Goal: Find specific fact: Find specific page/section

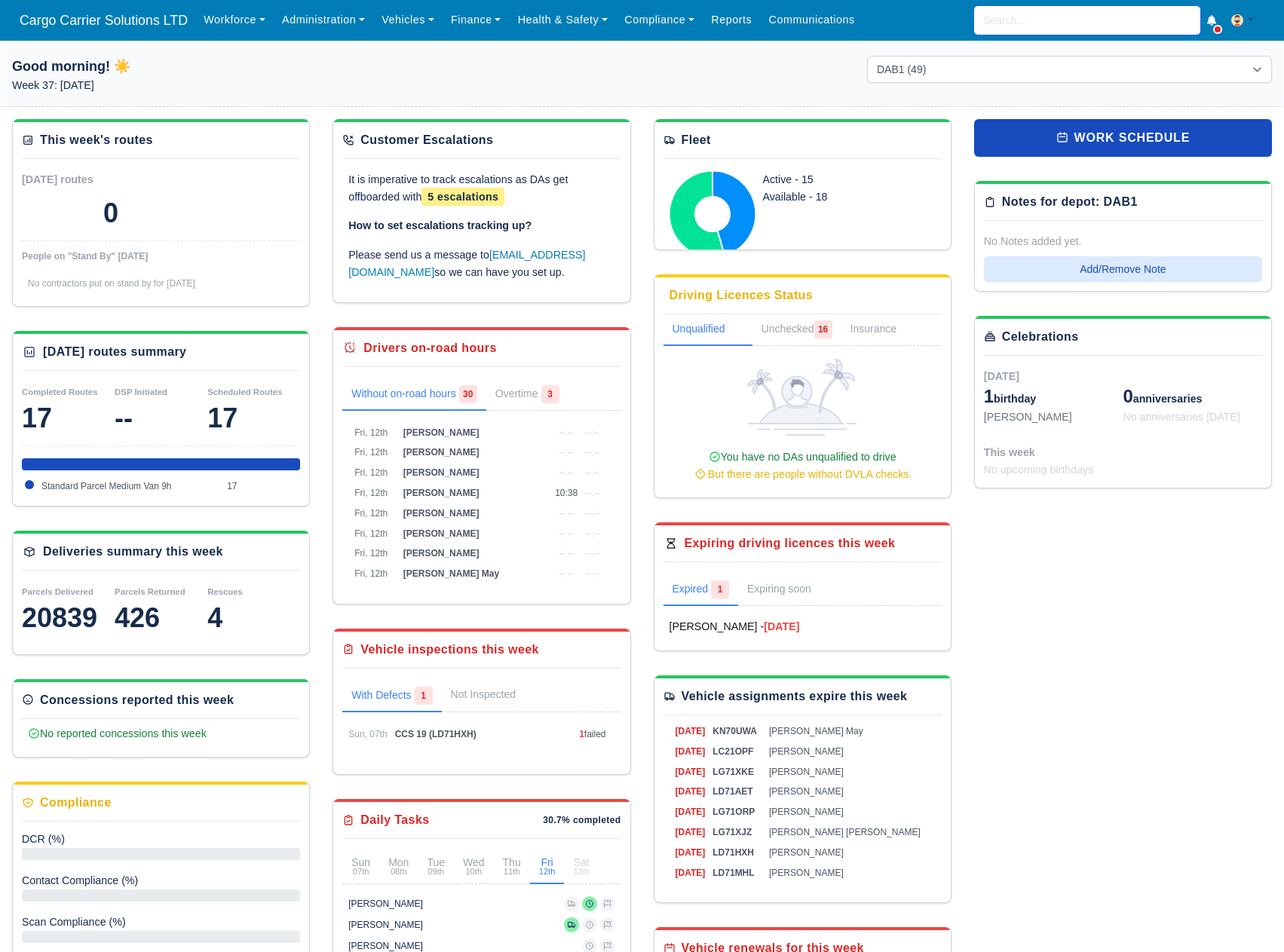
click at [1032, 21] on input "search" at bounding box center [1087, 20] width 226 height 29
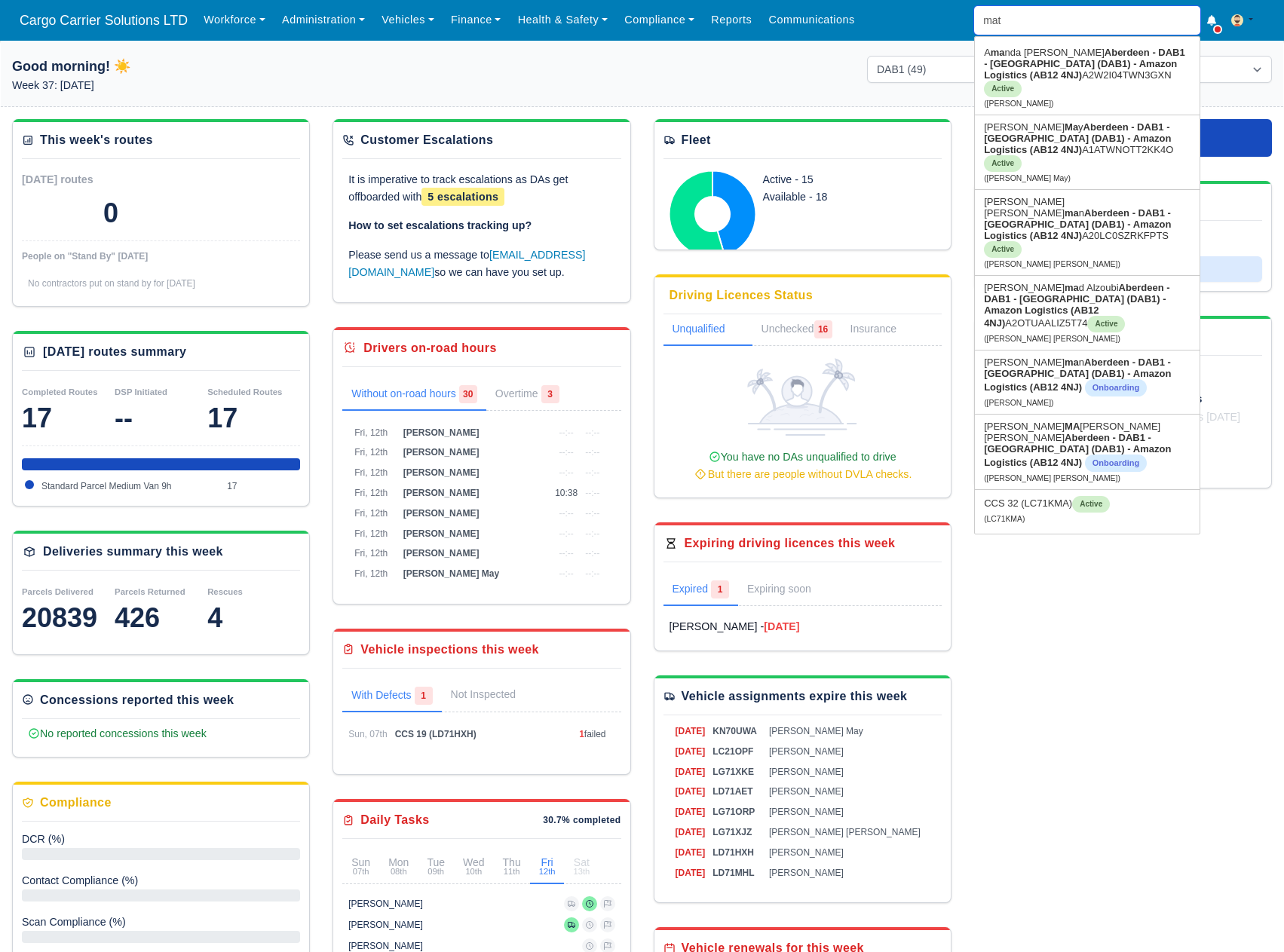
type input "mate"
type input "matei Kiraly"
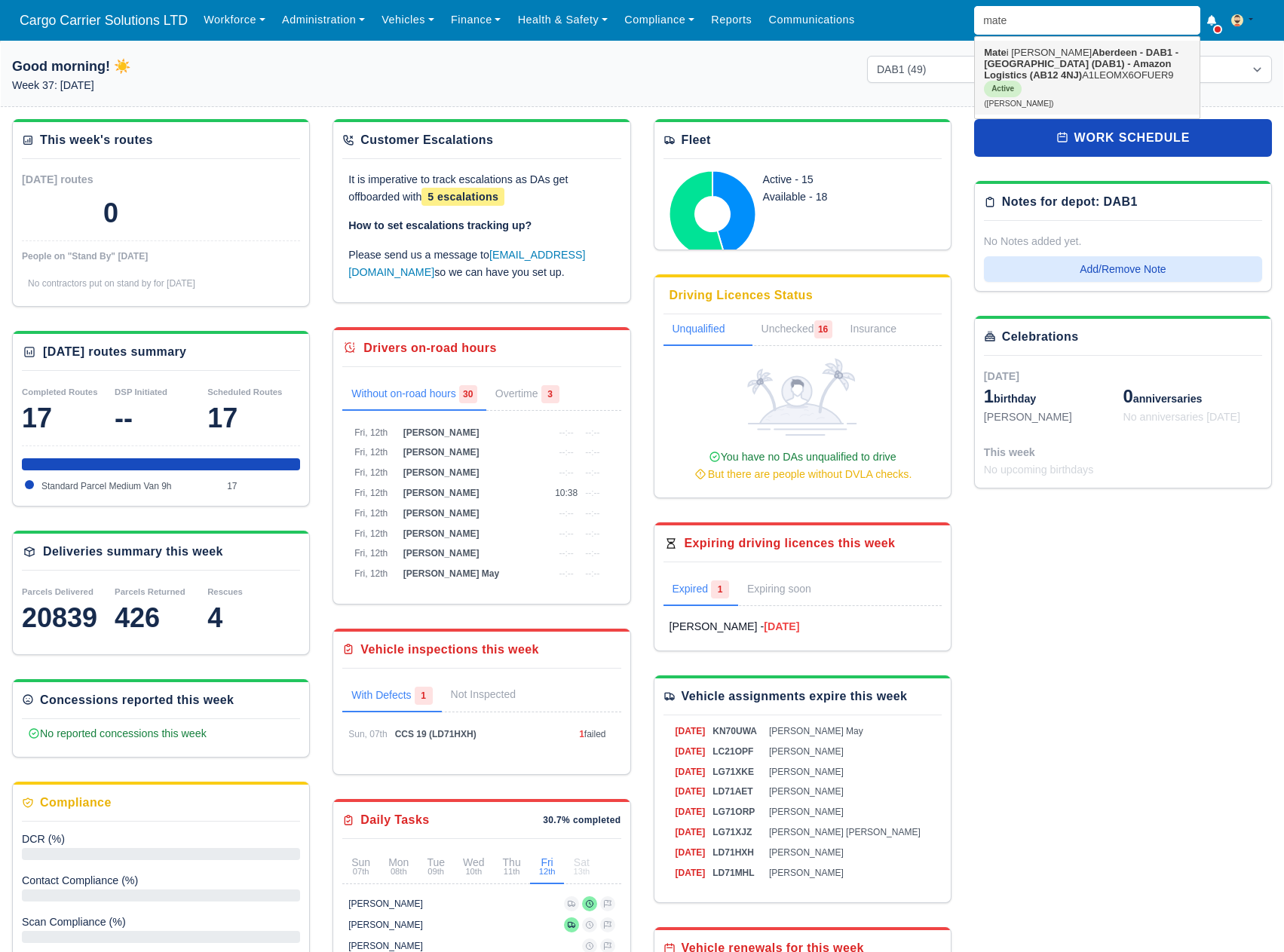
click at [1029, 65] on strong "Aberdeen - DAB1 - [GEOGRAPHIC_DATA] (DAB1) - Amazon Logistics (AB12 4NJ)" at bounding box center [1082, 64] width 195 height 34
type input "[PERSON_NAME]"
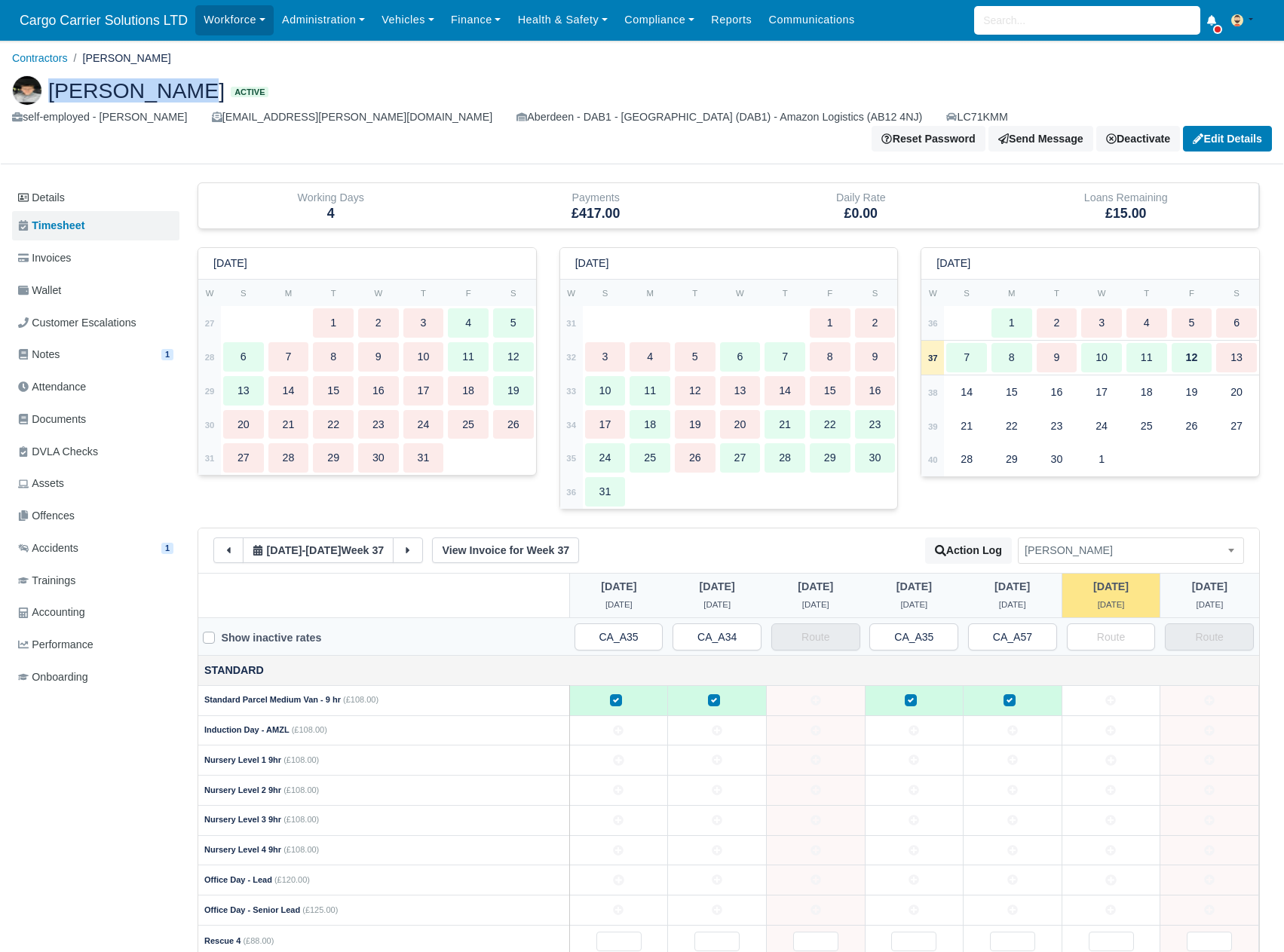
drag, startPoint x: 161, startPoint y: 93, endPoint x: 53, endPoint y: 94, distance: 108.0
click at [53, 94] on span "Matei Kiraly" at bounding box center [136, 90] width 177 height 21
copy span "Matei Kiraly"
drag, startPoint x: 323, startPoint y: 115, endPoint x: 201, endPoint y: 112, distance: 122.0
click at [201, 112] on div "self-employed - Matei Kiraly matty.kiraly.jr@gmail.com Aberdeen - DAB1 - Aberde…" at bounding box center [642, 117] width 1260 height 17
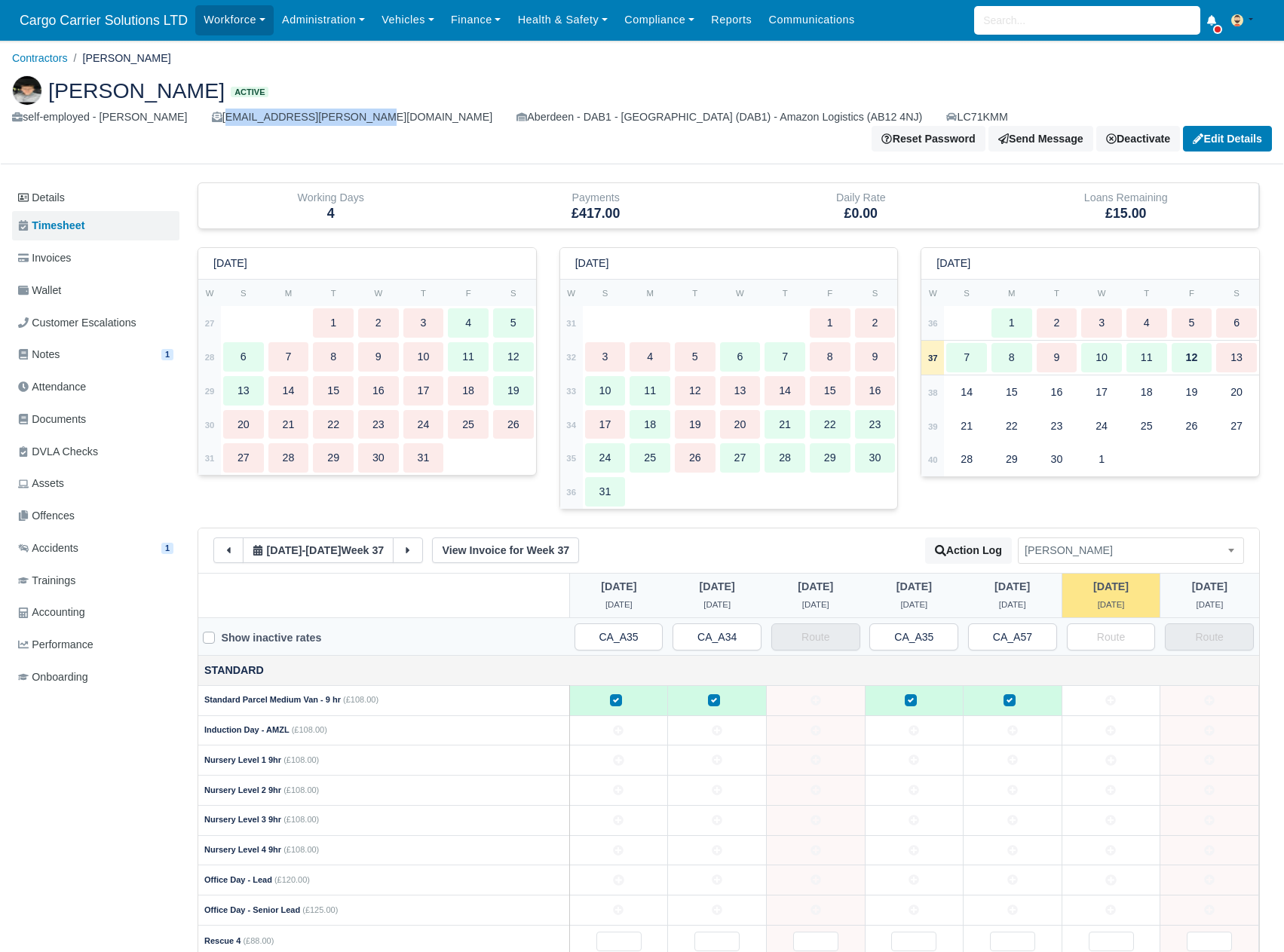
copy div "matty.kiraly.jr@gmail.com"
click at [59, 184] on link "Details" at bounding box center [95, 198] width 167 height 28
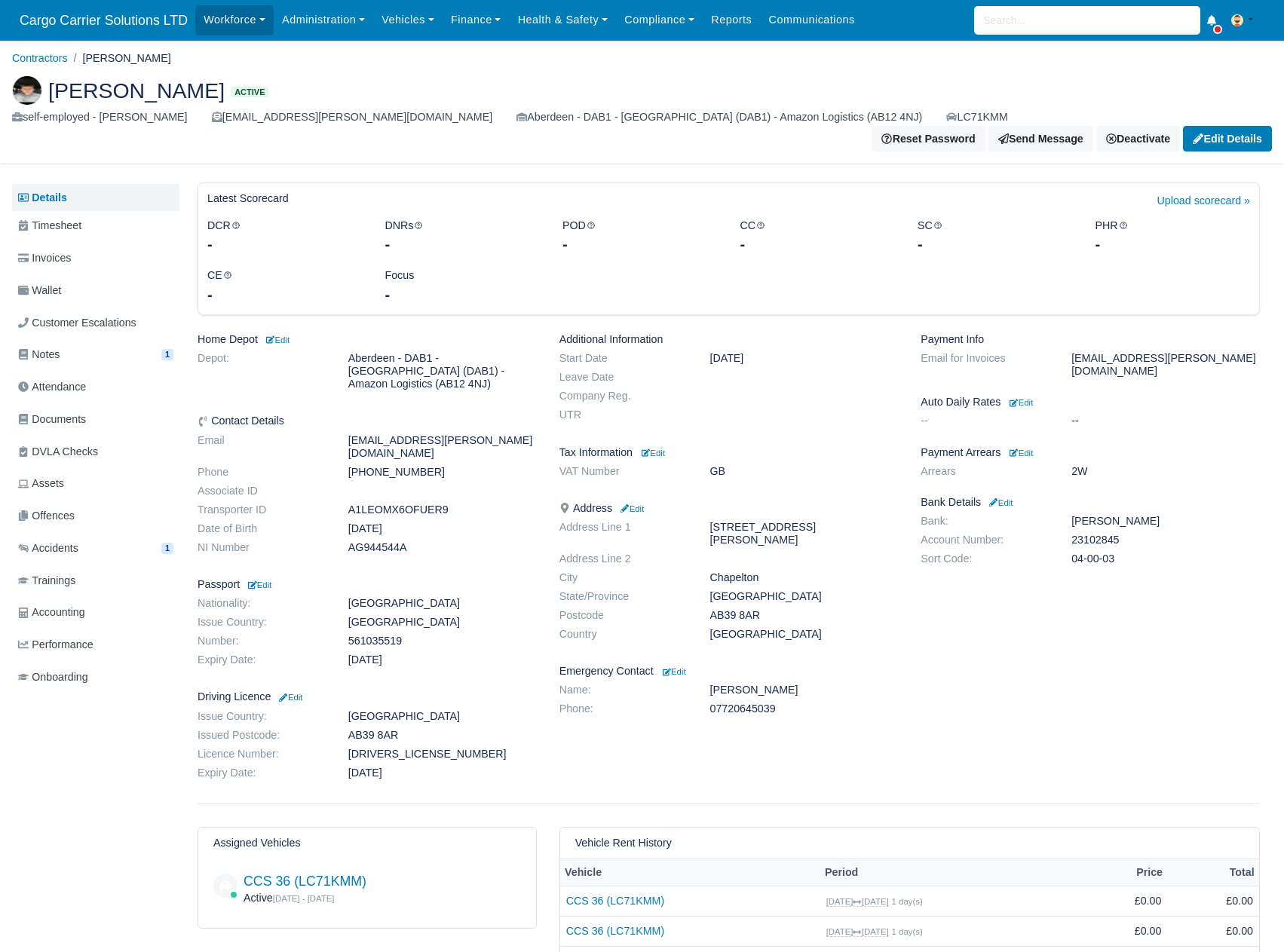
drag, startPoint x: 437, startPoint y: 420, endPoint x: 332, endPoint y: 416, distance: 105.1
click at [332, 434] on dl "Email matty.kiraly.jr@gmail.com Phone +447720812038 Associate ID Transporter ID…" at bounding box center [367, 497] width 362 height 127
copy dl "+447720812038"
click at [886, 15] on div "Workforce Manpower Expiring Documents Leave Requests Daily Attendance Daily Tim…" at bounding box center [733, 20] width 1077 height 40
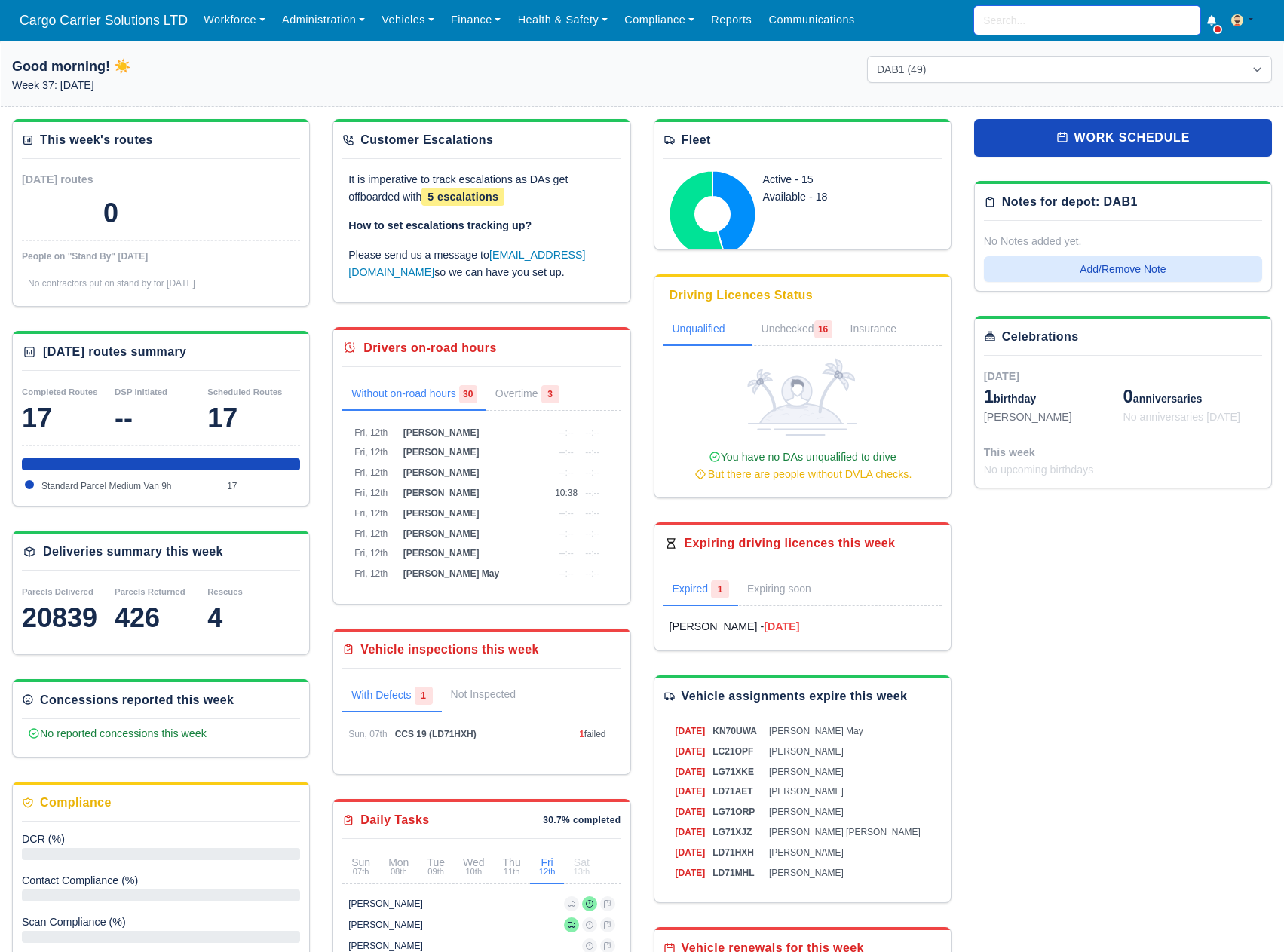
click at [1017, 13] on input "search" at bounding box center [1087, 20] width 226 height 29
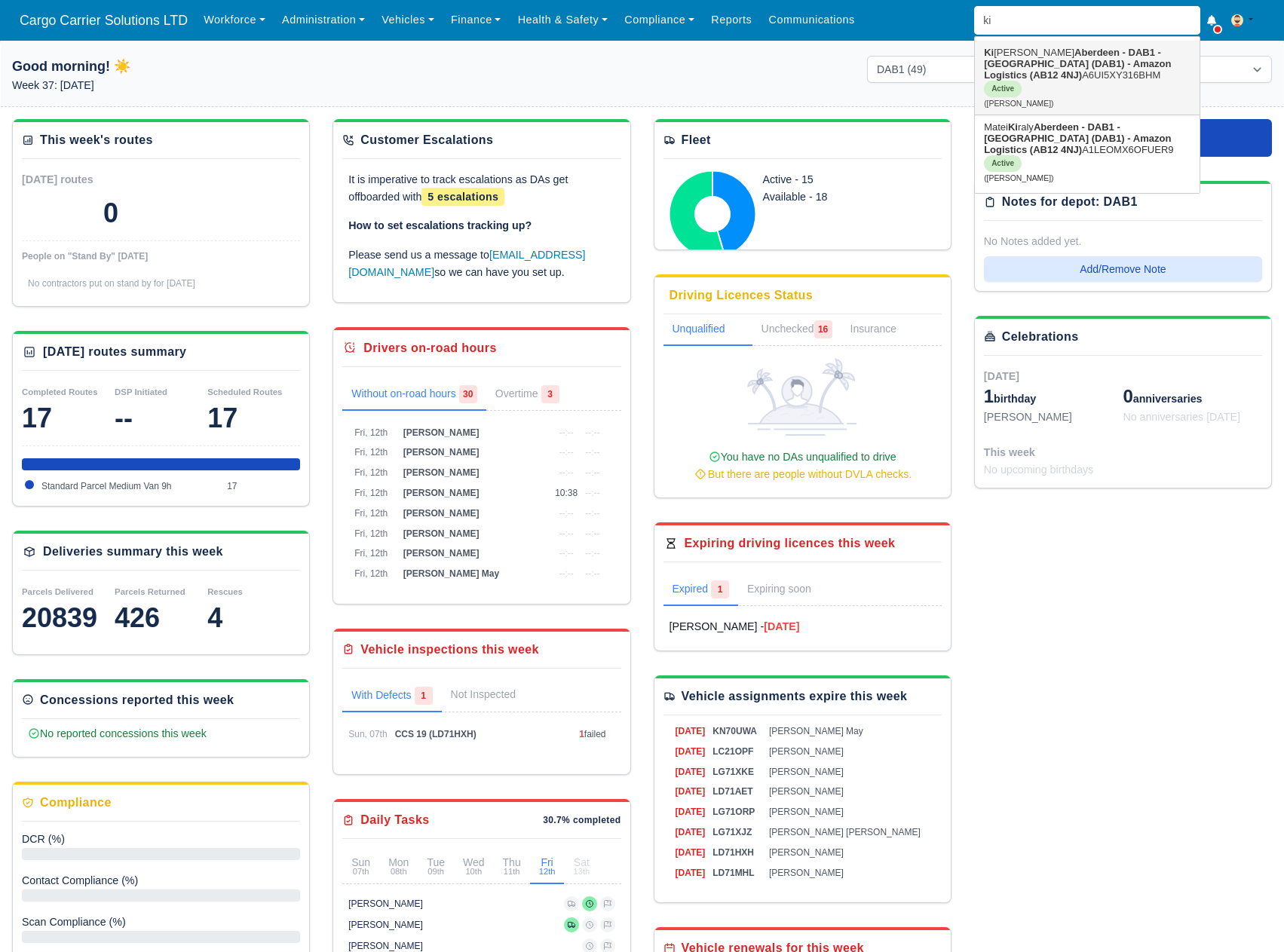
click at [1022, 54] on link "Ki eron Reid Aberdeen - DAB1 - Aberdeen (DAB1) - Amazon Logistics (AB12 4NJ) A6…" at bounding box center [1087, 77] width 225 height 74
type input "[PERSON_NAME]"
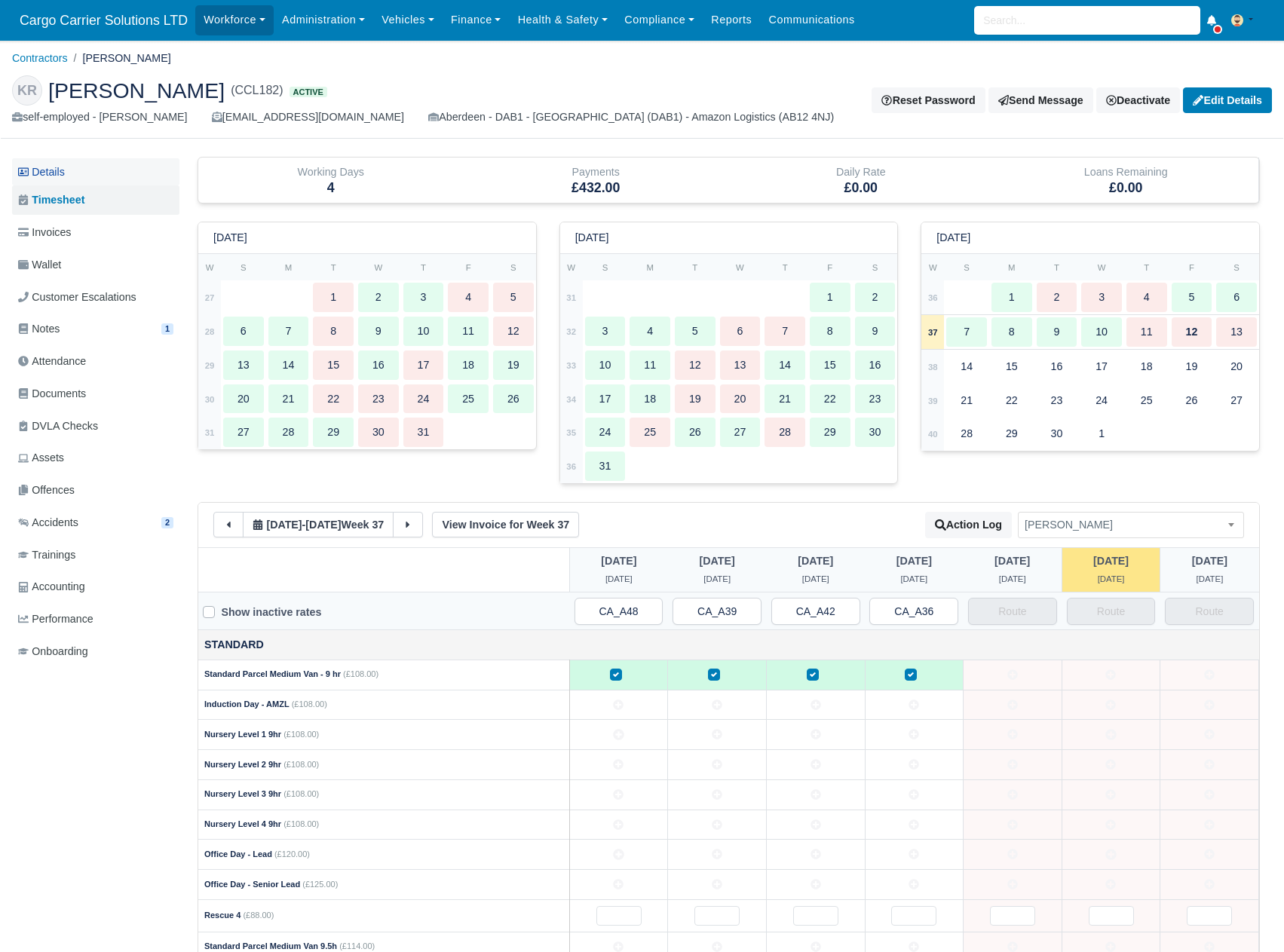
click at [84, 166] on link "Details" at bounding box center [95, 172] width 167 height 28
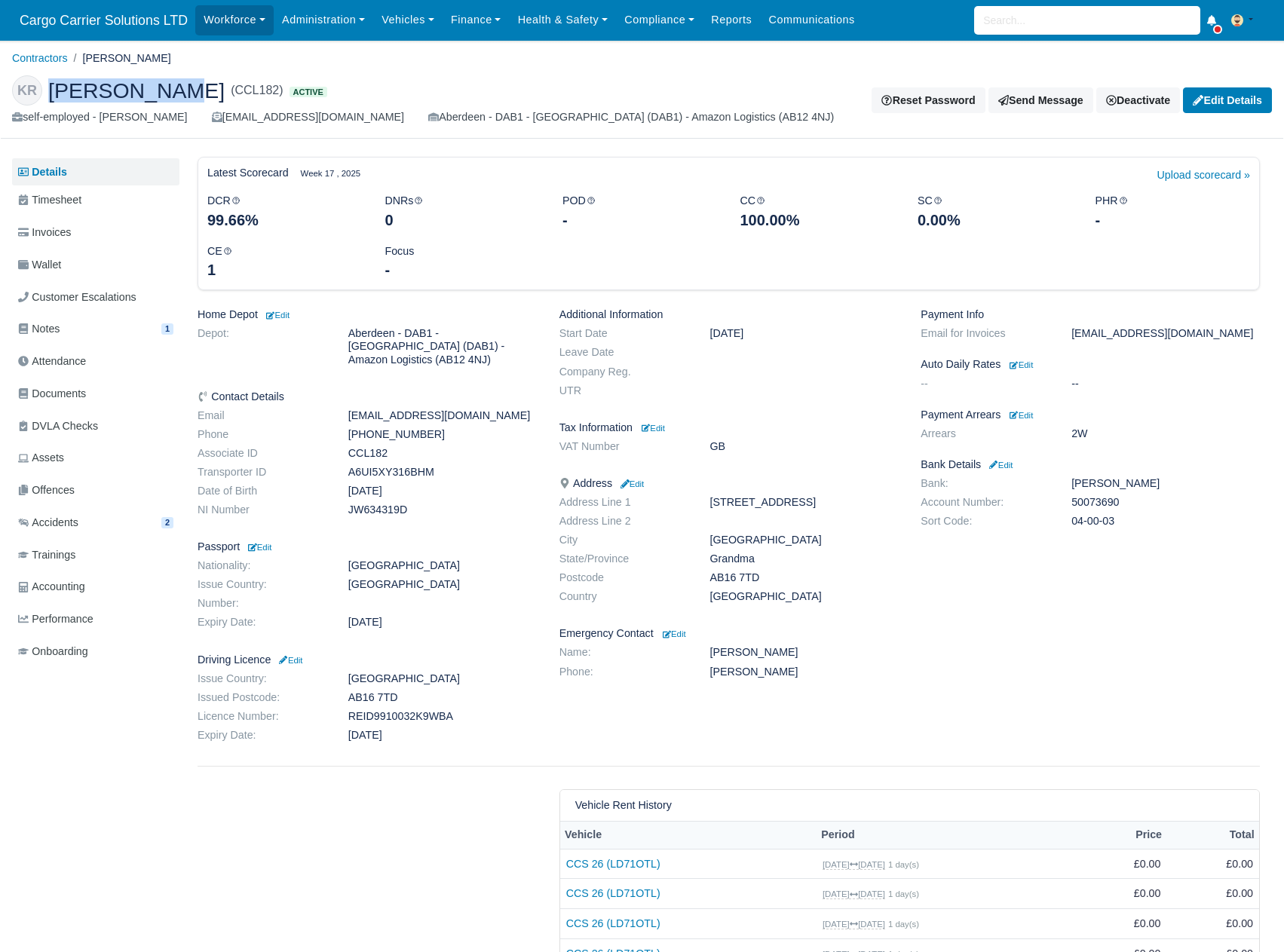
drag, startPoint x: 157, startPoint y: 93, endPoint x: 49, endPoint y: 94, distance: 108.0
click at [49, 94] on span "[PERSON_NAME]" at bounding box center [136, 90] width 177 height 21
copy span "[PERSON_NAME]"
drag, startPoint x: 343, startPoint y: 117, endPoint x: 198, endPoint y: 118, distance: 145.0
click at [198, 118] on div "self-employed - Kieron Reid Kieron-Reid-Ab@hotmail.com Aberdeen - DAB1 - Aberde…" at bounding box center [428, 117] width 834 height 17
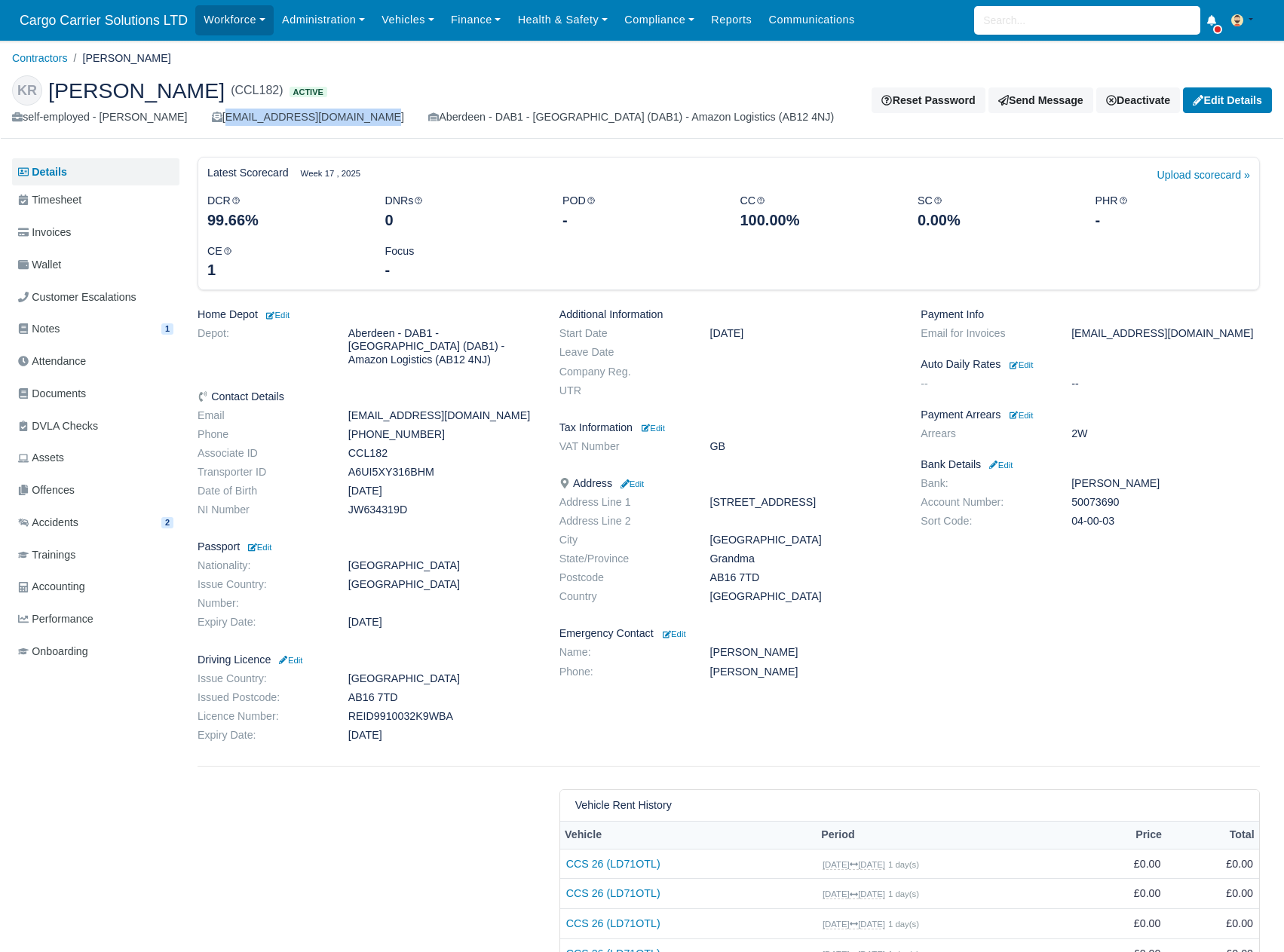
copy div "Kieron-Reid-Ab@hotmail.com"
drag, startPoint x: 430, startPoint y: 423, endPoint x: 348, endPoint y: 420, distance: 82.1
click at [348, 428] on dd "+447944937906" at bounding box center [442, 434] width 211 height 12
copy dd "+447944937906"
drag, startPoint x: 394, startPoint y: 439, endPoint x: 339, endPoint y: 444, distance: 55.2
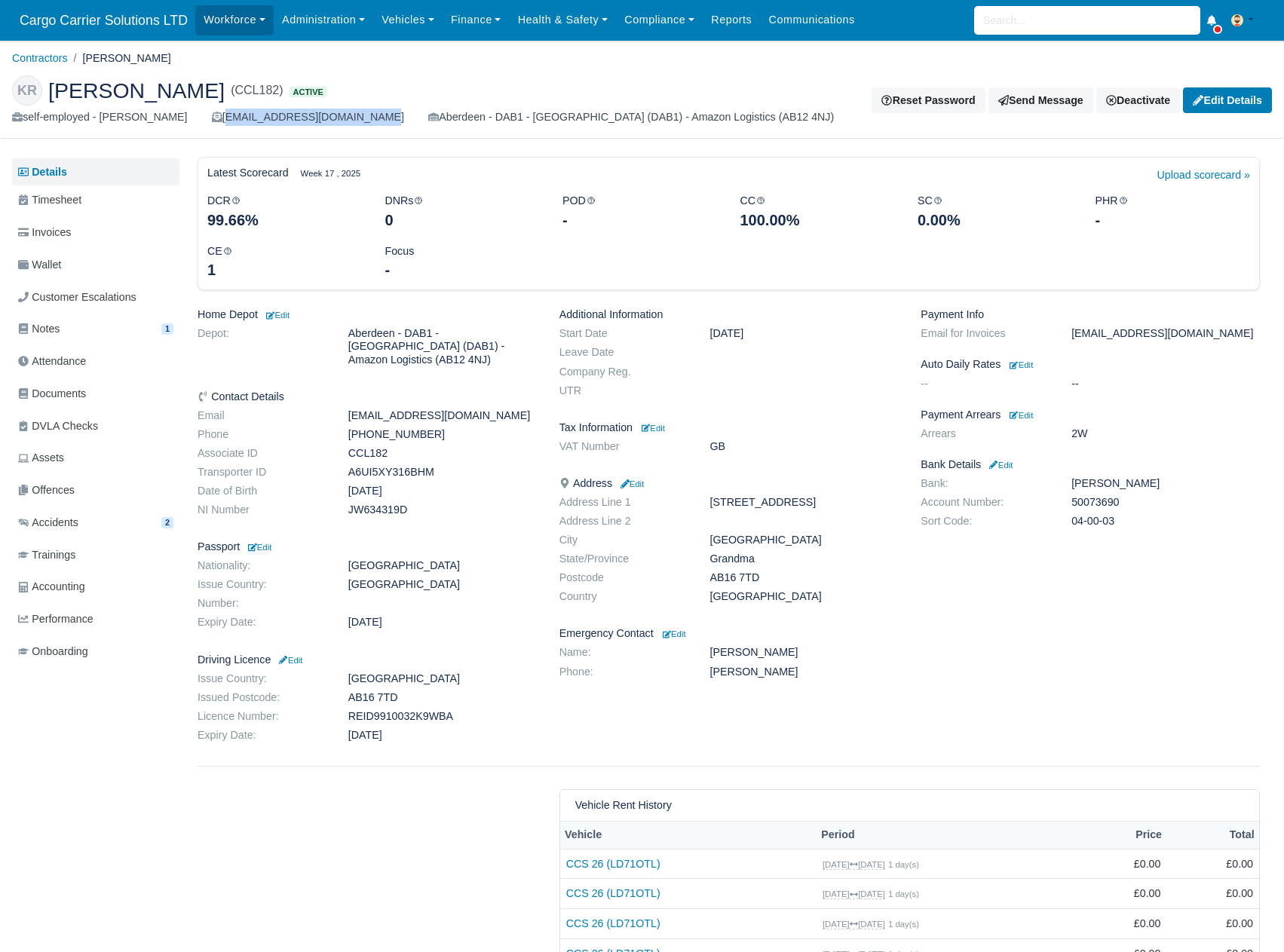
click at [339, 447] on dd "CCL182" at bounding box center [442, 453] width 211 height 12
copy dd "CCL182"
click at [361, 447] on dd "CCL182" at bounding box center [442, 453] width 211 height 12
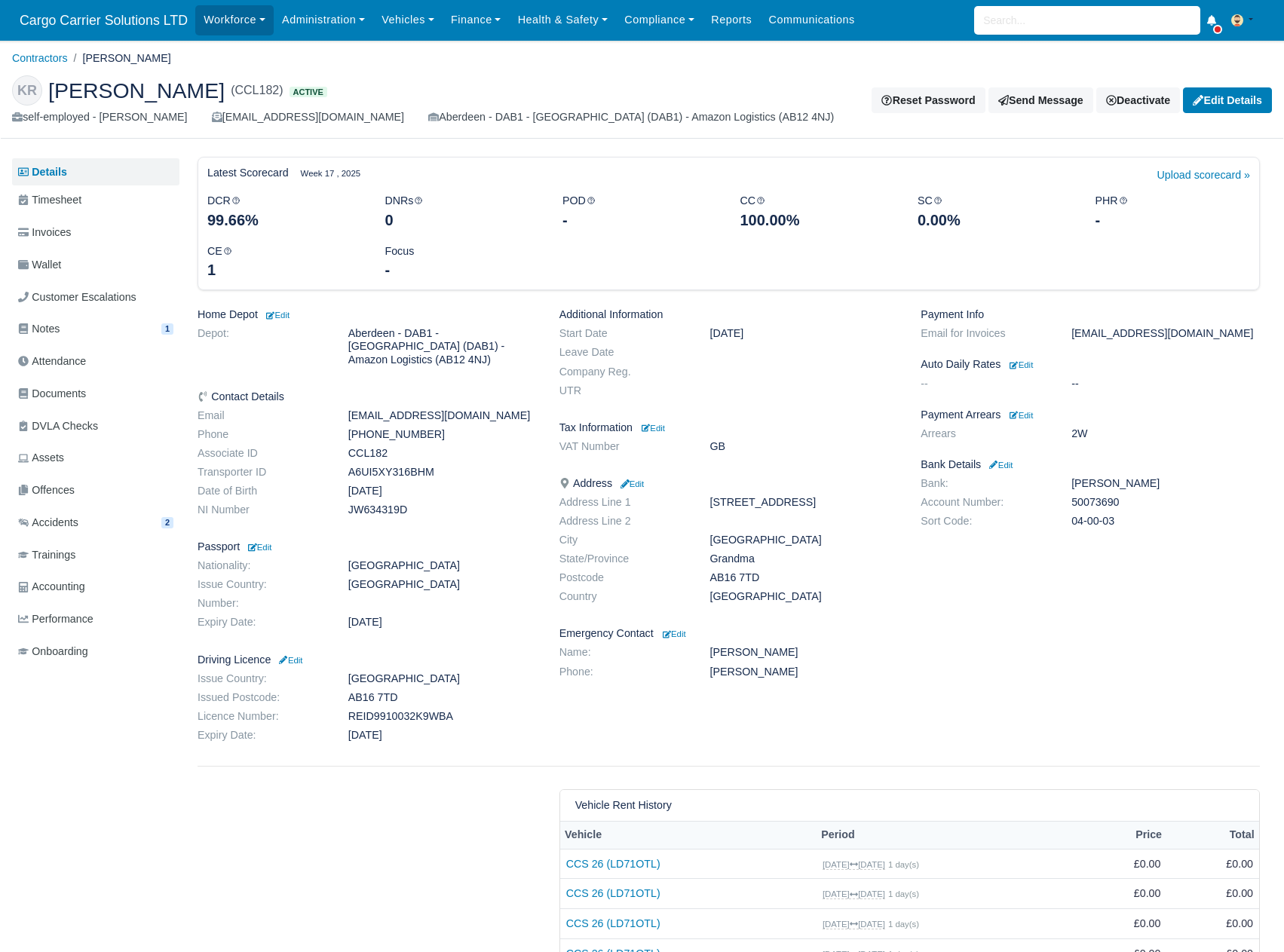
copy dd "CCL182"
click at [47, 394] on span "Documents" at bounding box center [51, 394] width 68 height 17
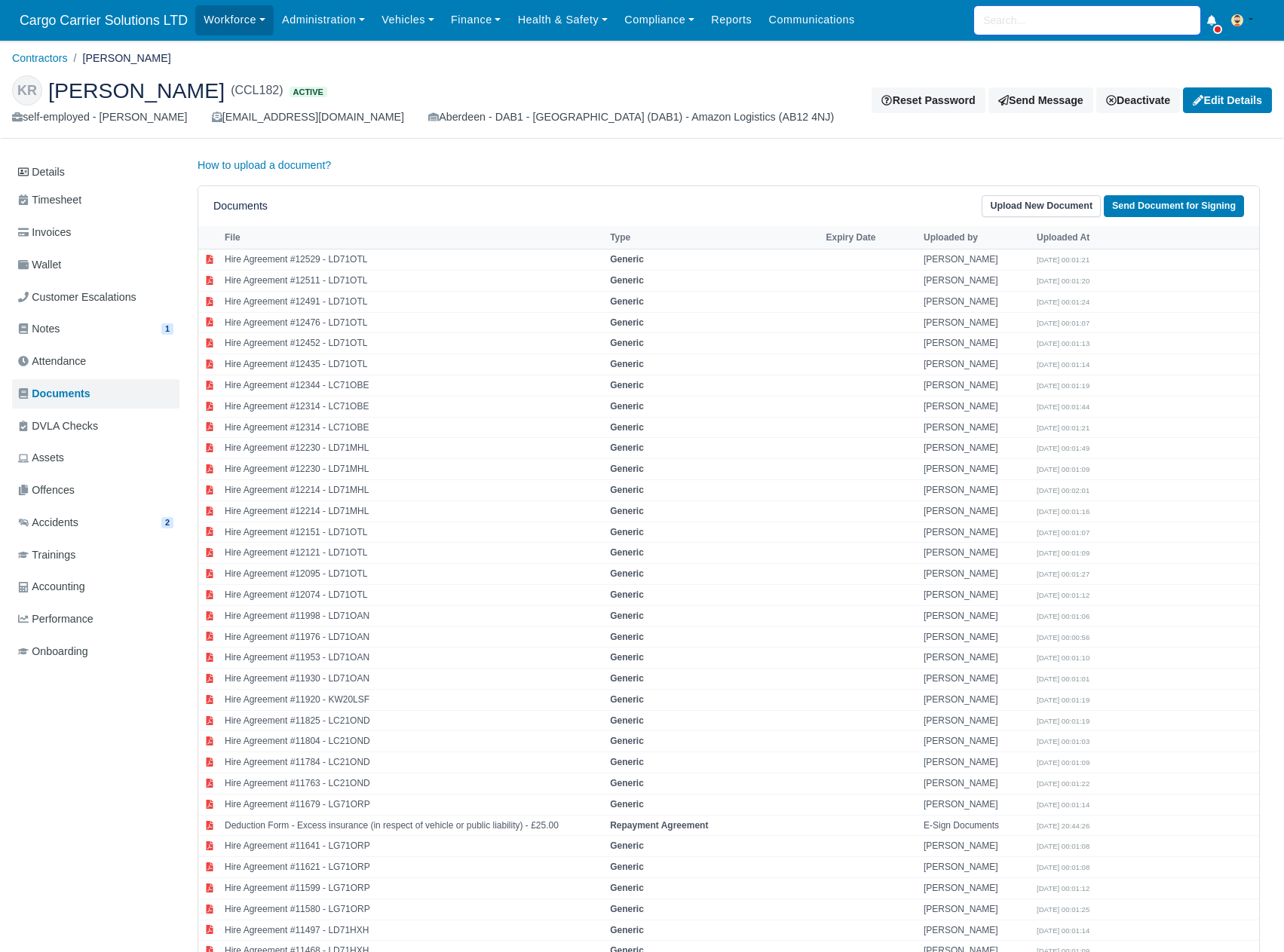
click at [1021, 17] on input "search" at bounding box center [1087, 20] width 226 height 29
type input "car"
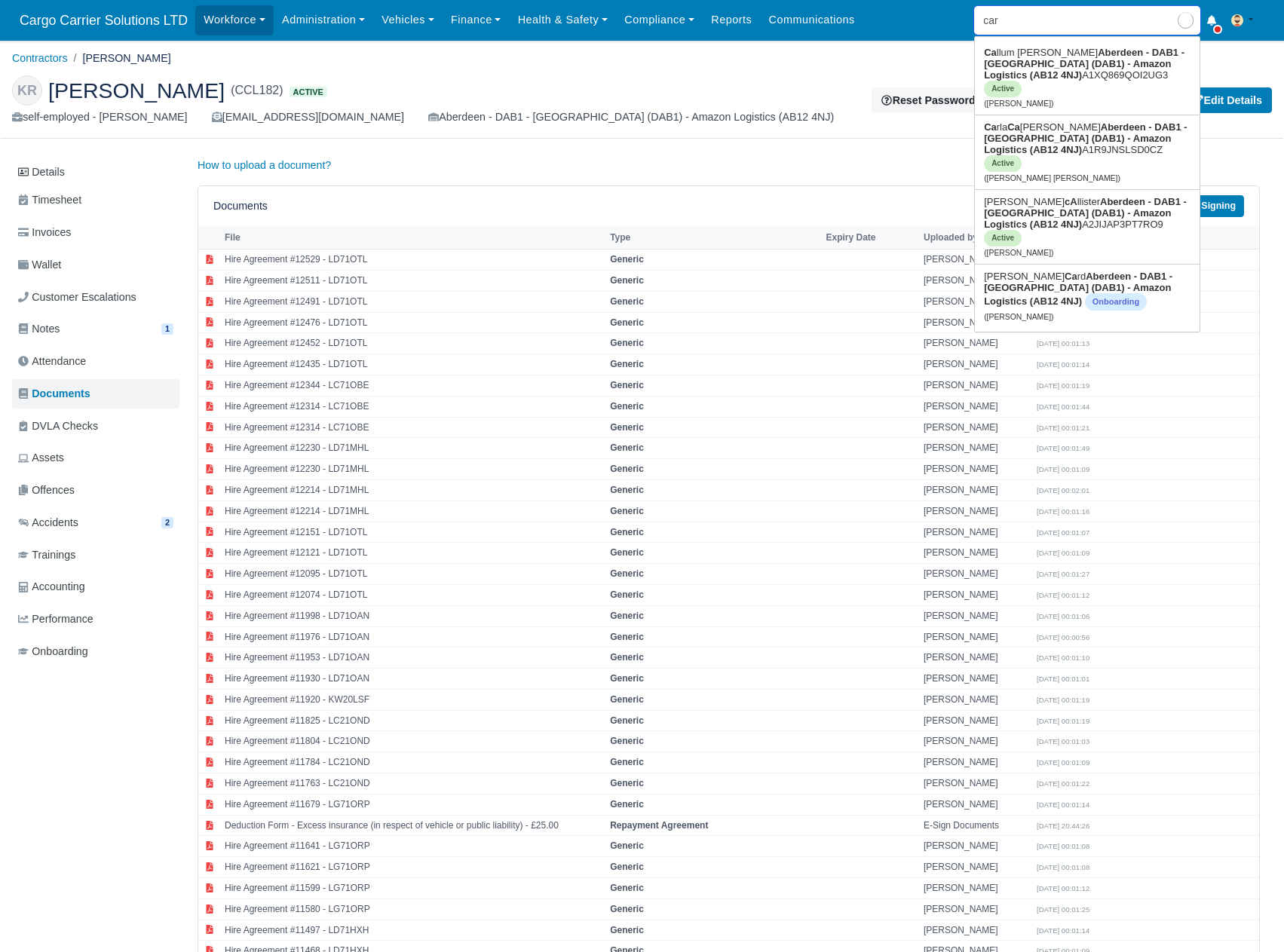
type input "carla Catherine Stewart"
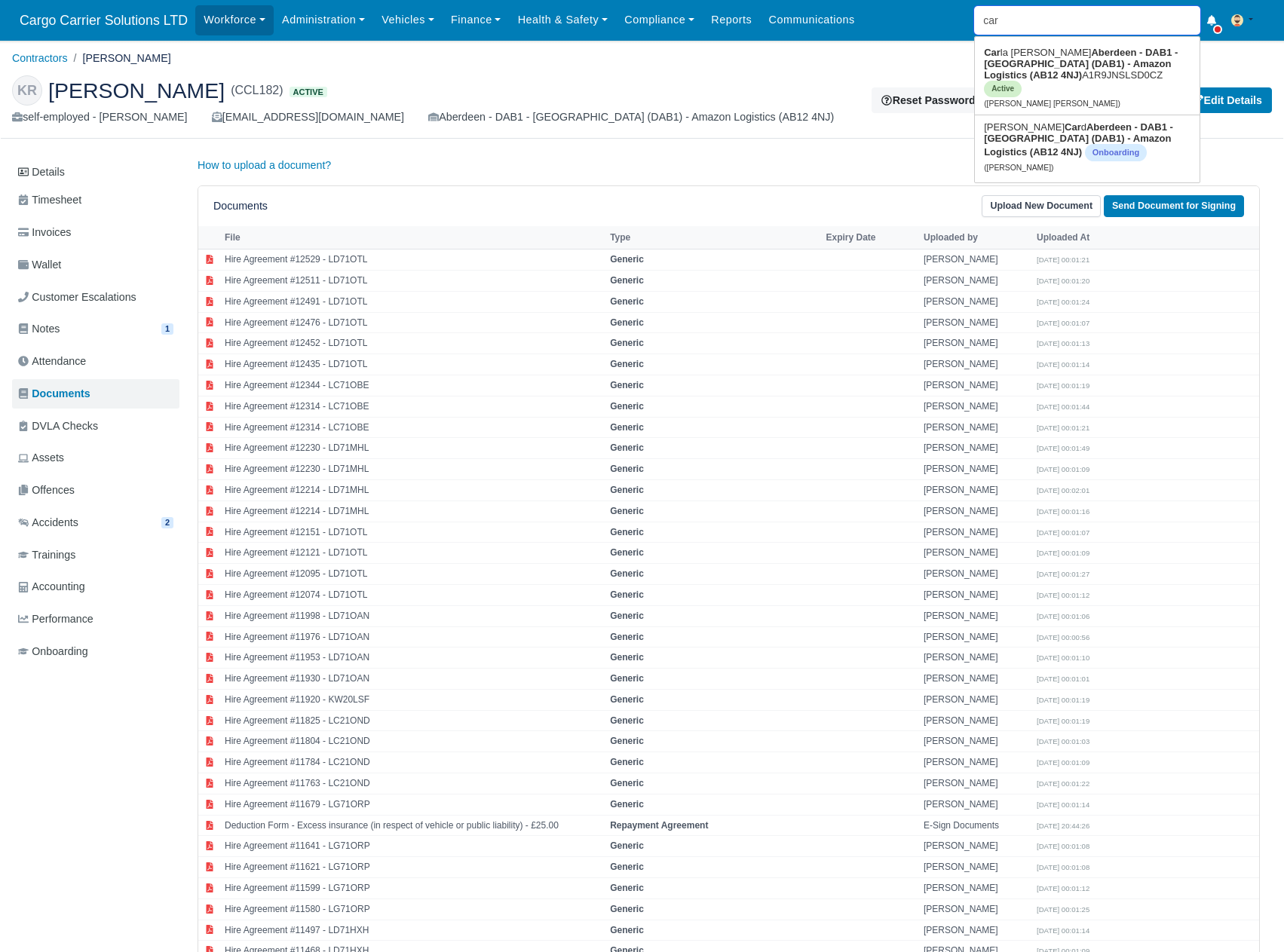
type input "carl"
type input "carla Catherine Stewart"
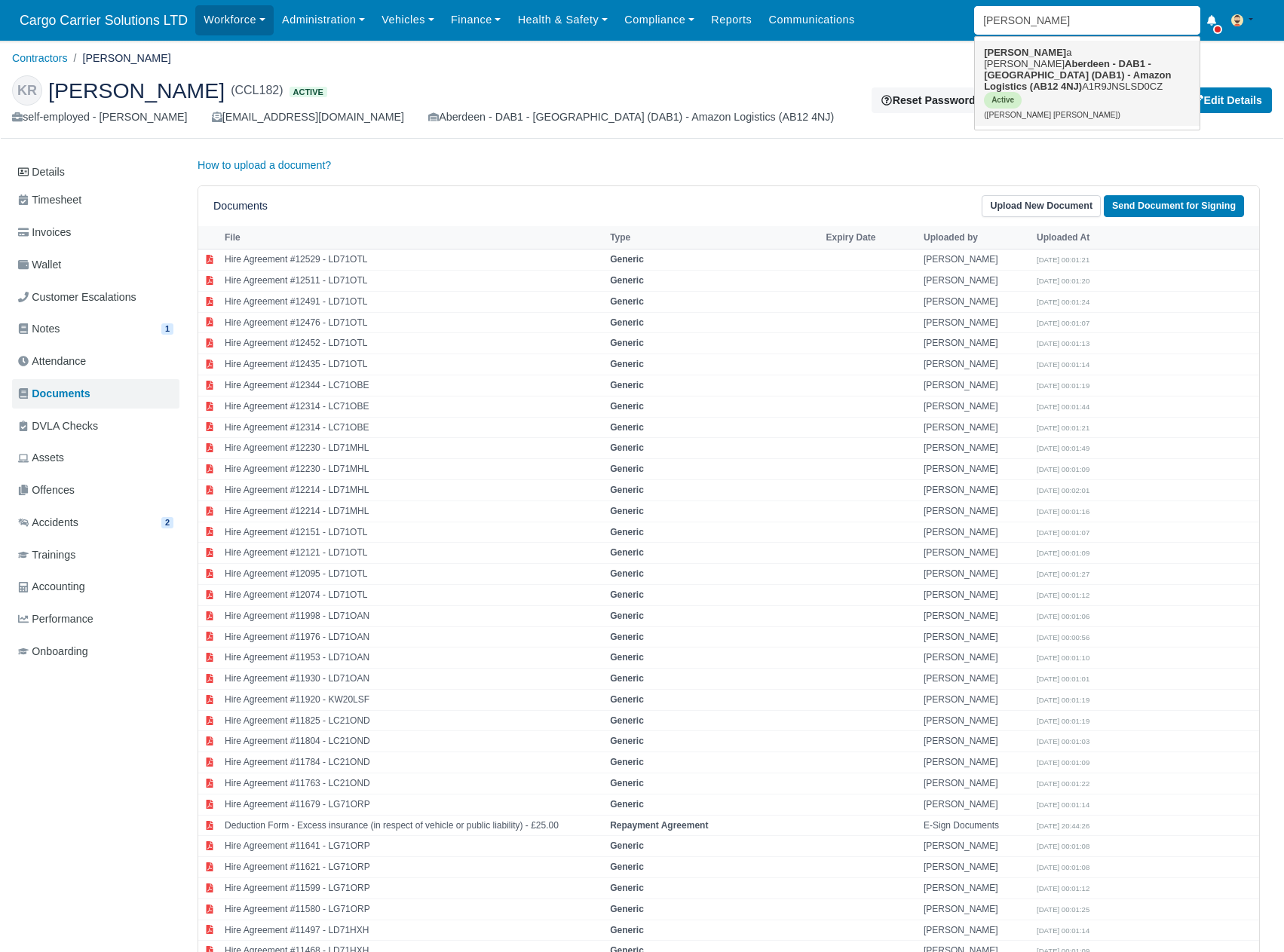
click at [1021, 51] on link "Carl a Catherine Stewart Aberdeen - DAB1 - Aberdeen (DAB1) - Amazon Logistics (…" at bounding box center [1087, 83] width 225 height 85
type input "[PERSON_NAME] [PERSON_NAME]"
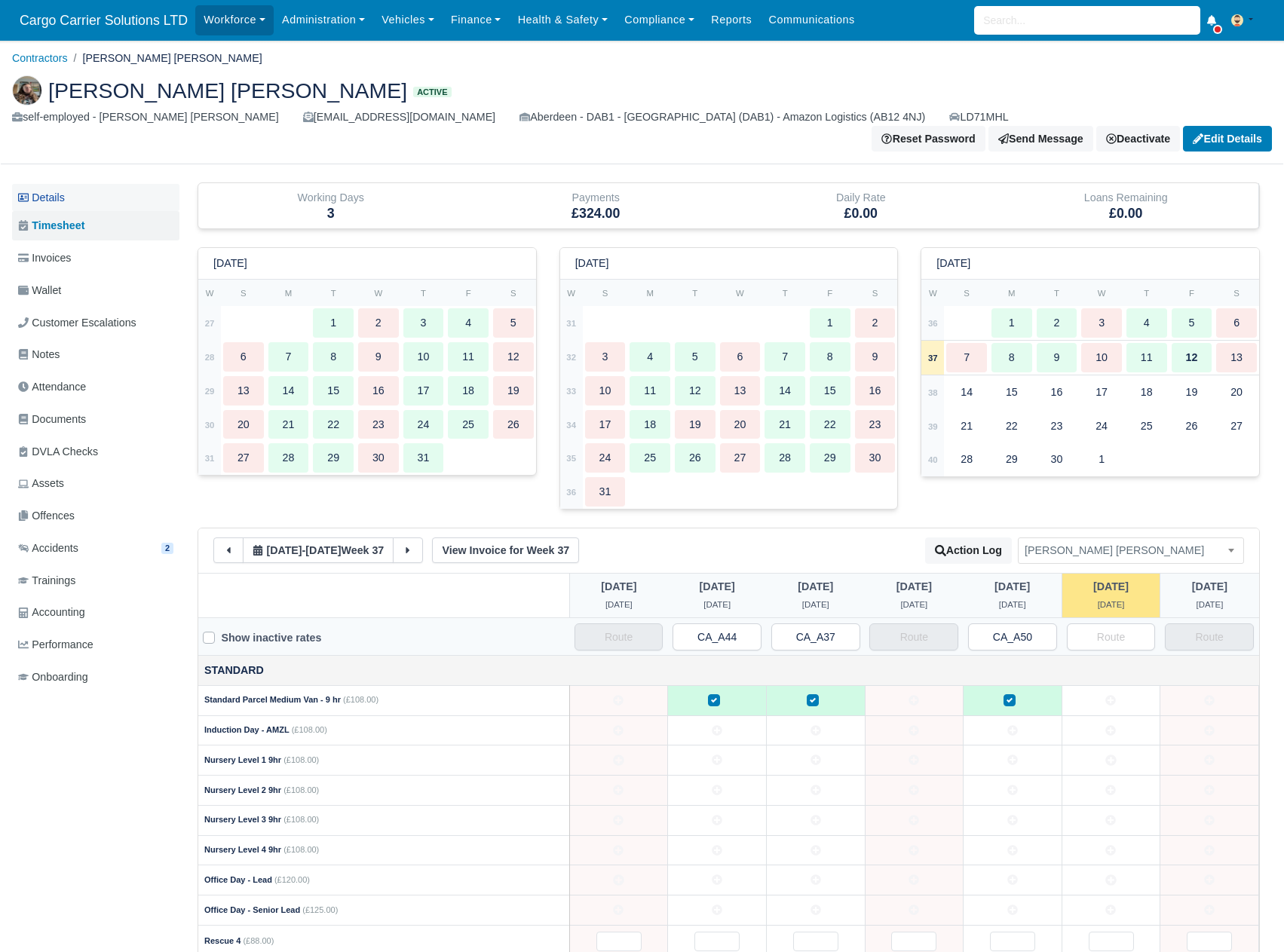
click at [83, 184] on link "Details" at bounding box center [95, 198] width 167 height 28
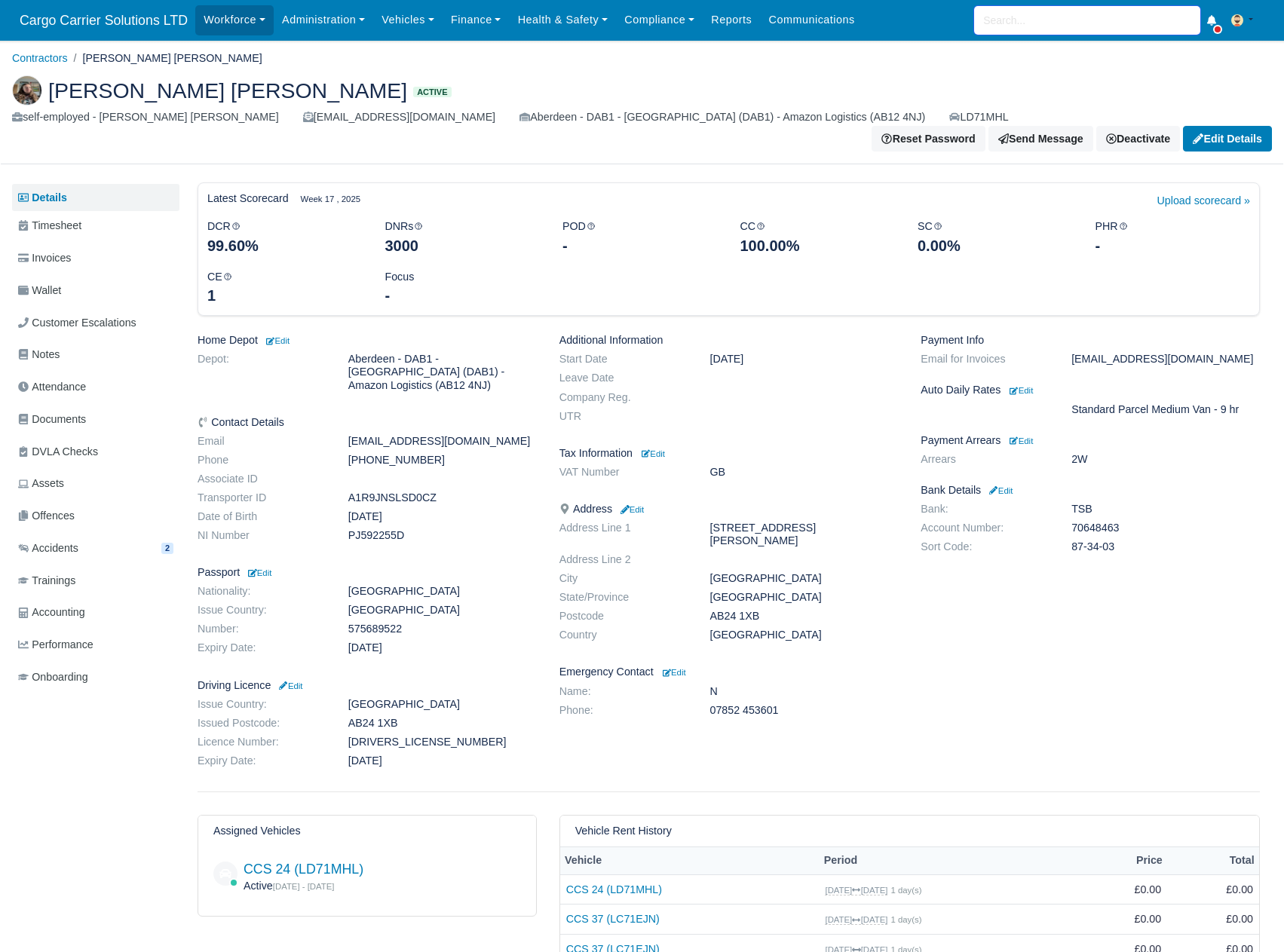
click at [1027, 12] on input "search" at bounding box center [1087, 20] width 226 height 29
type input "seb"
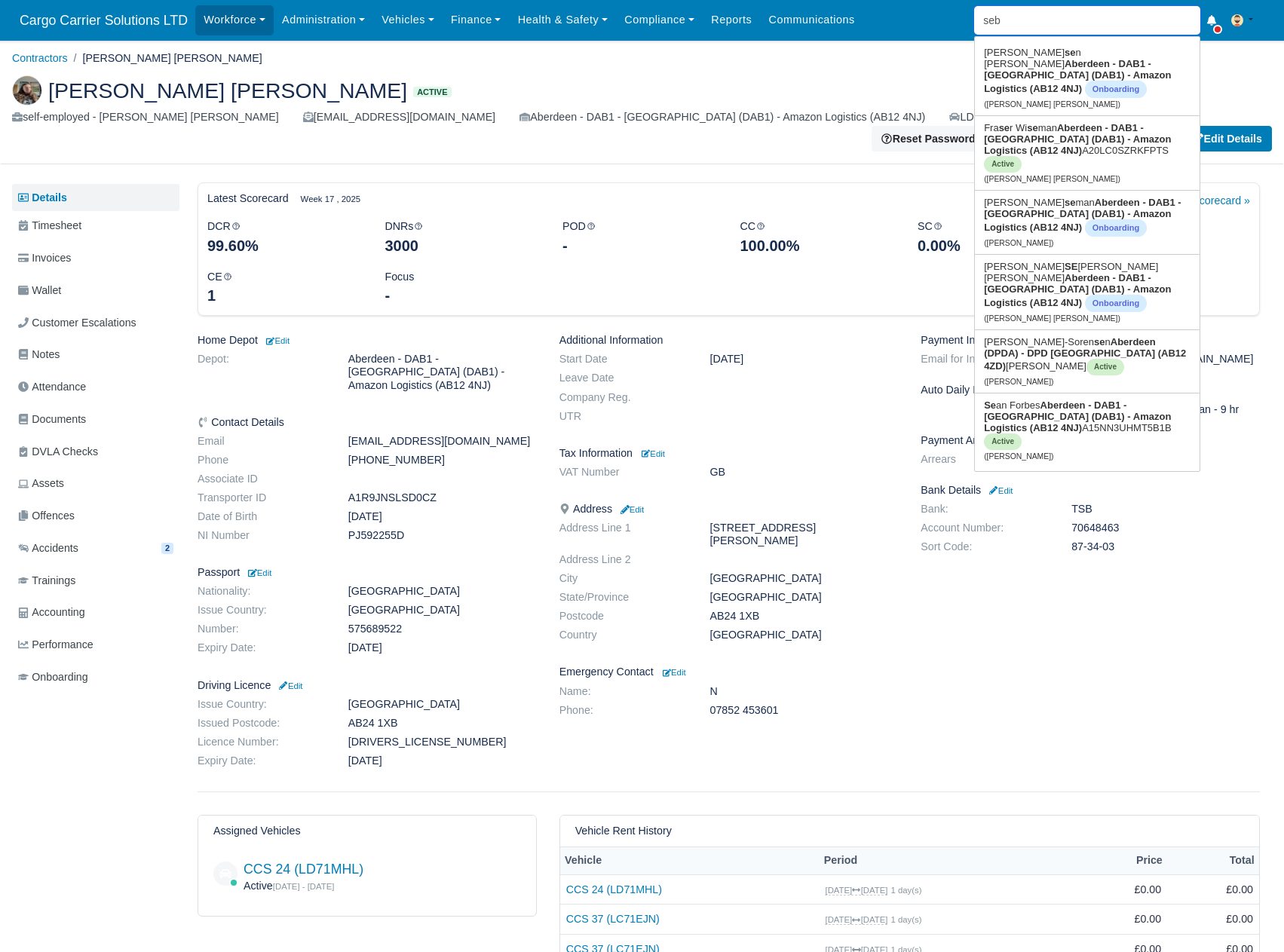
type input "sebastian Ribera"
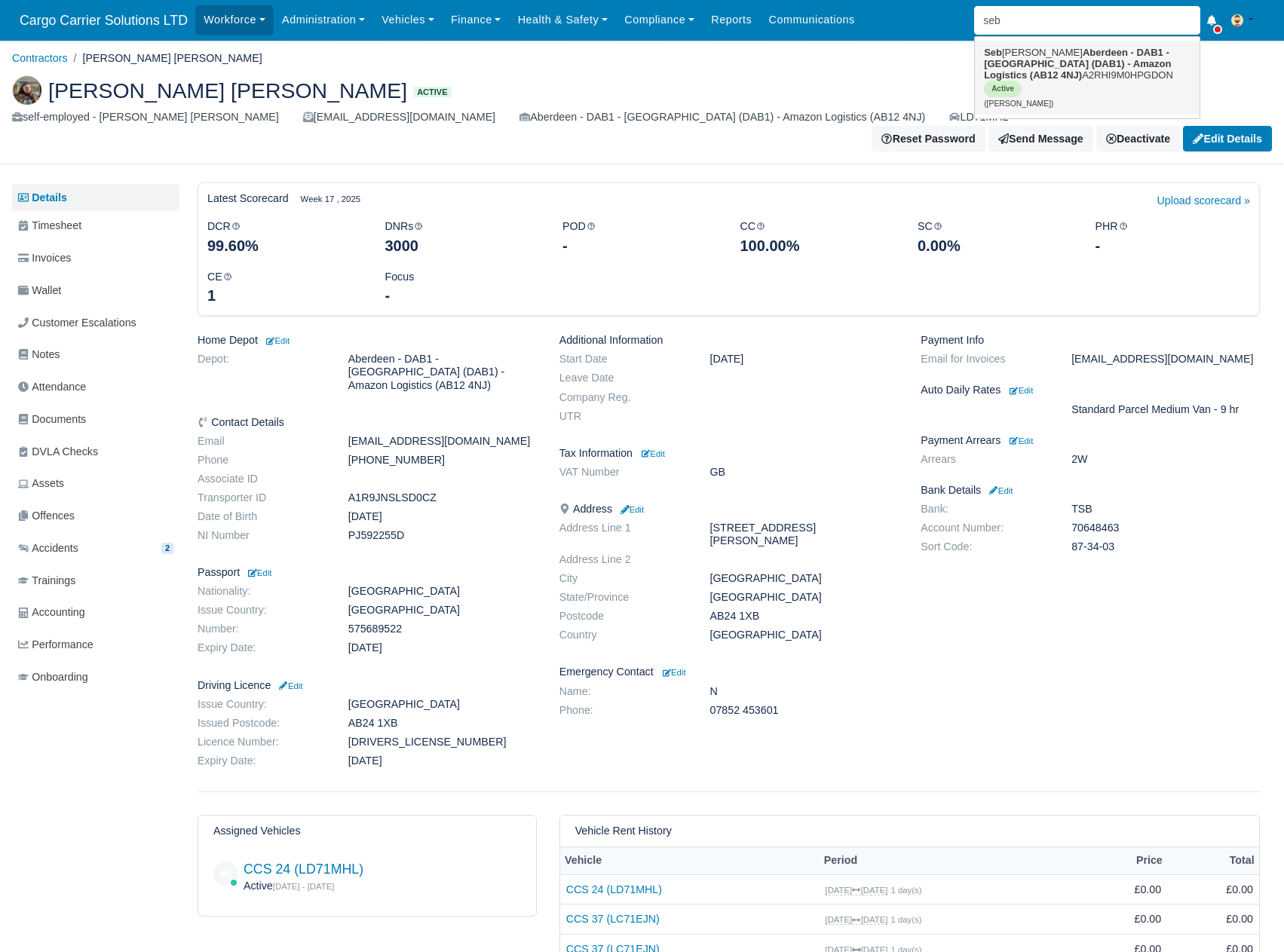
click at [1037, 62] on strong "Aberdeen - DAB1 - [GEOGRAPHIC_DATA] (DAB1) - Amazon Logistics (AB12 4NJ)" at bounding box center [1078, 64] width 187 height 34
type input "[PERSON_NAME]"
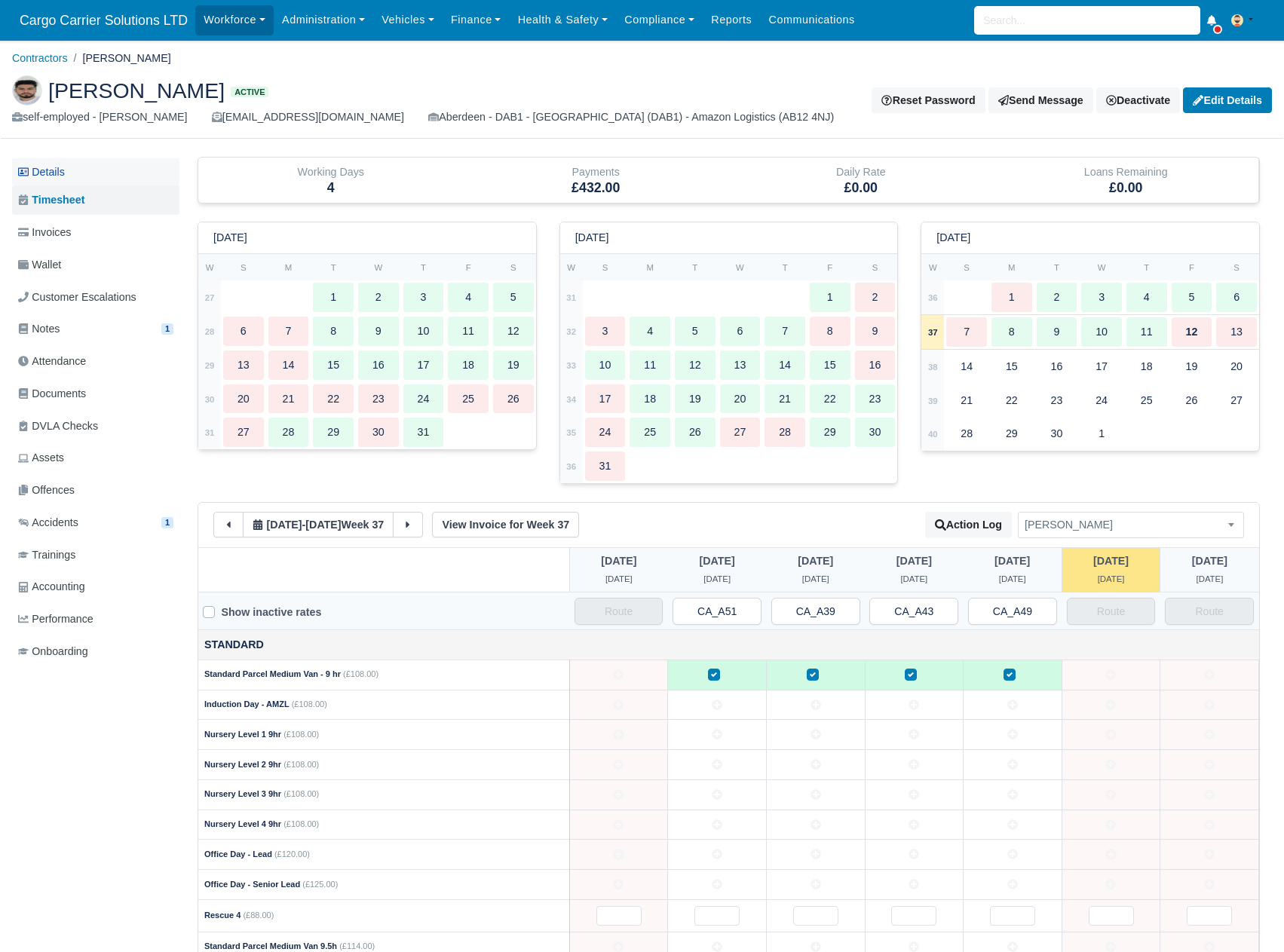
click at [65, 178] on link "Details" at bounding box center [95, 172] width 167 height 28
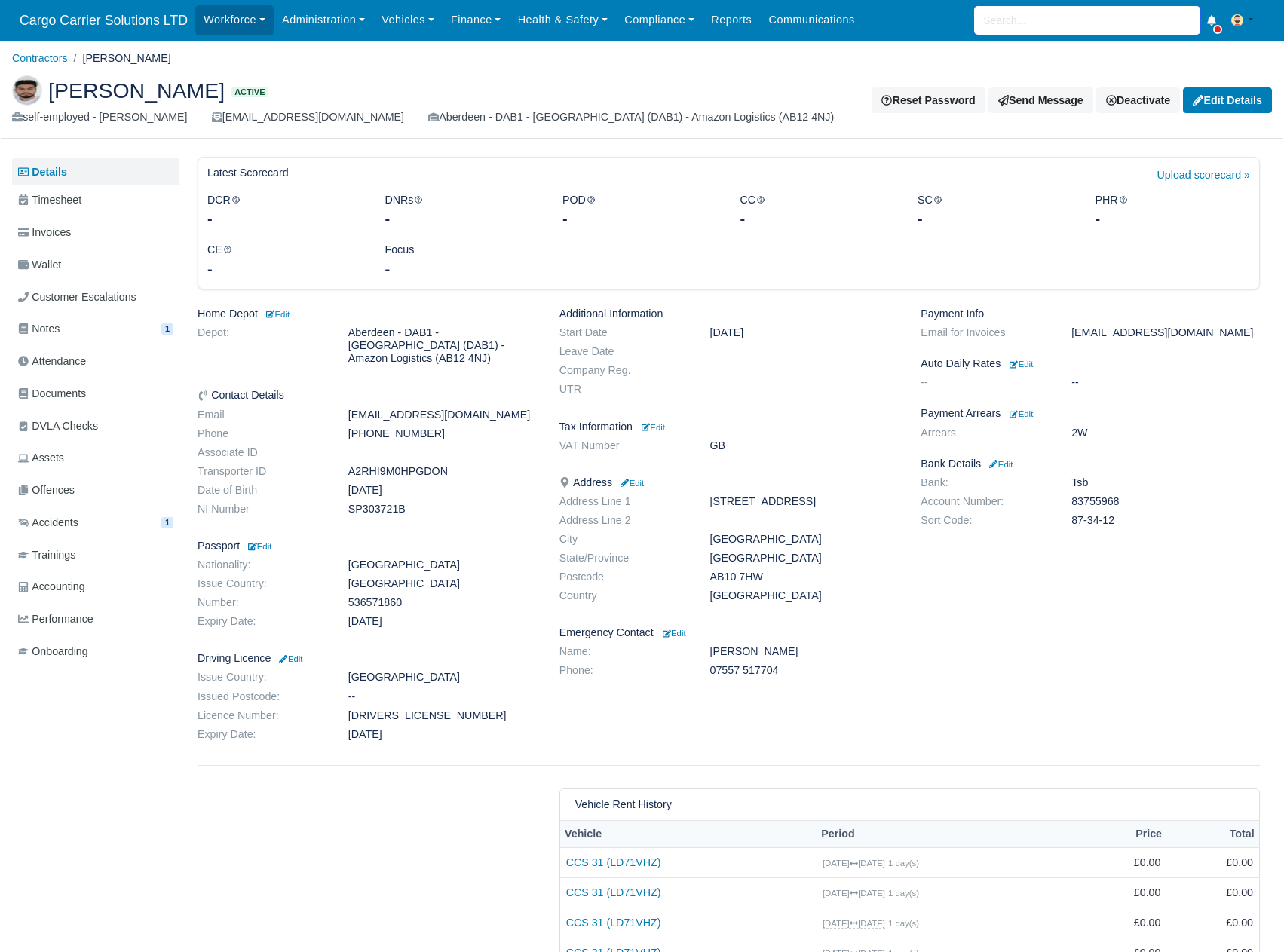
click at [1033, 29] on input "search" at bounding box center [1087, 20] width 226 height 29
type input "jam"
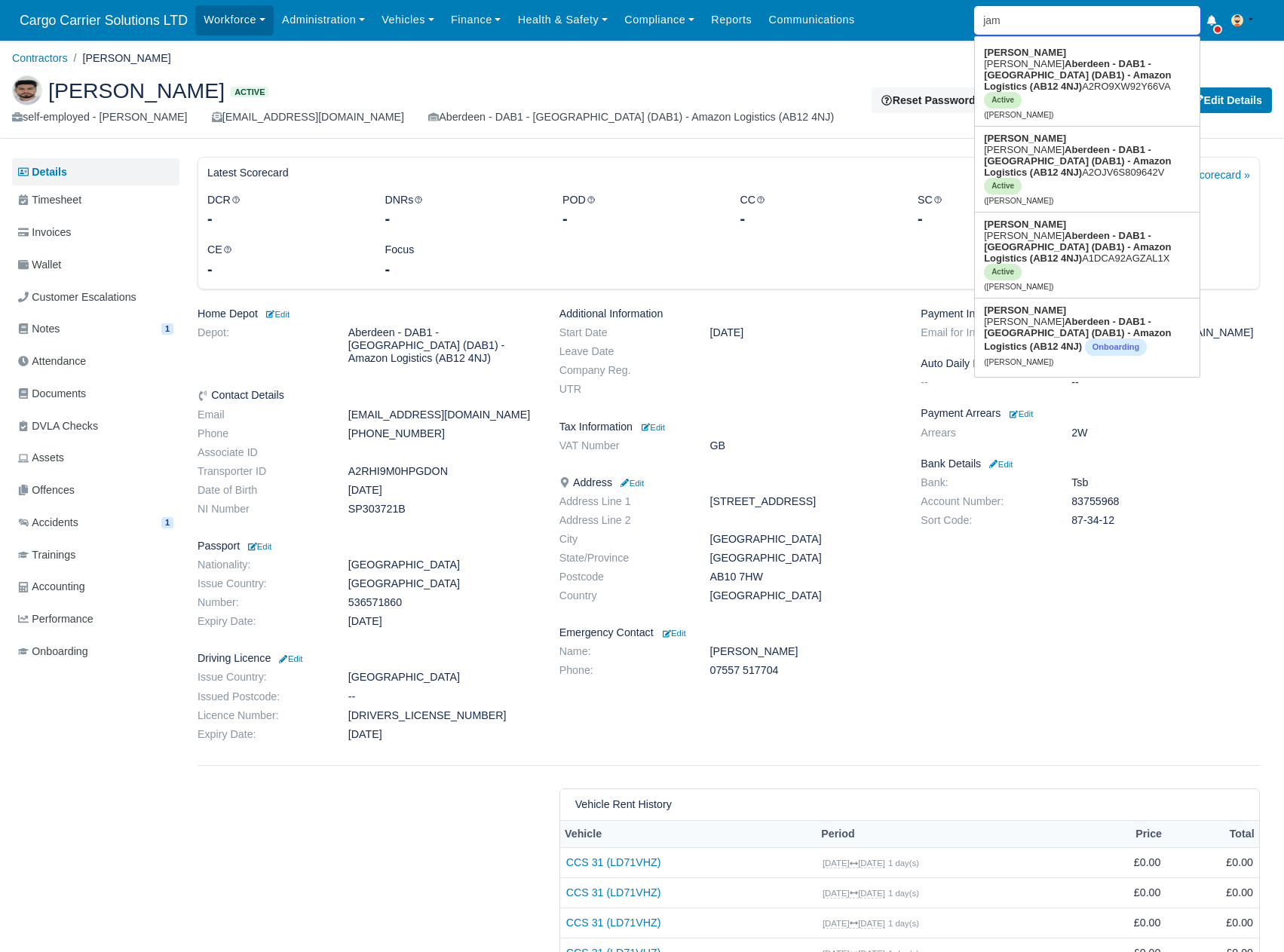
type input "[PERSON_NAME]"
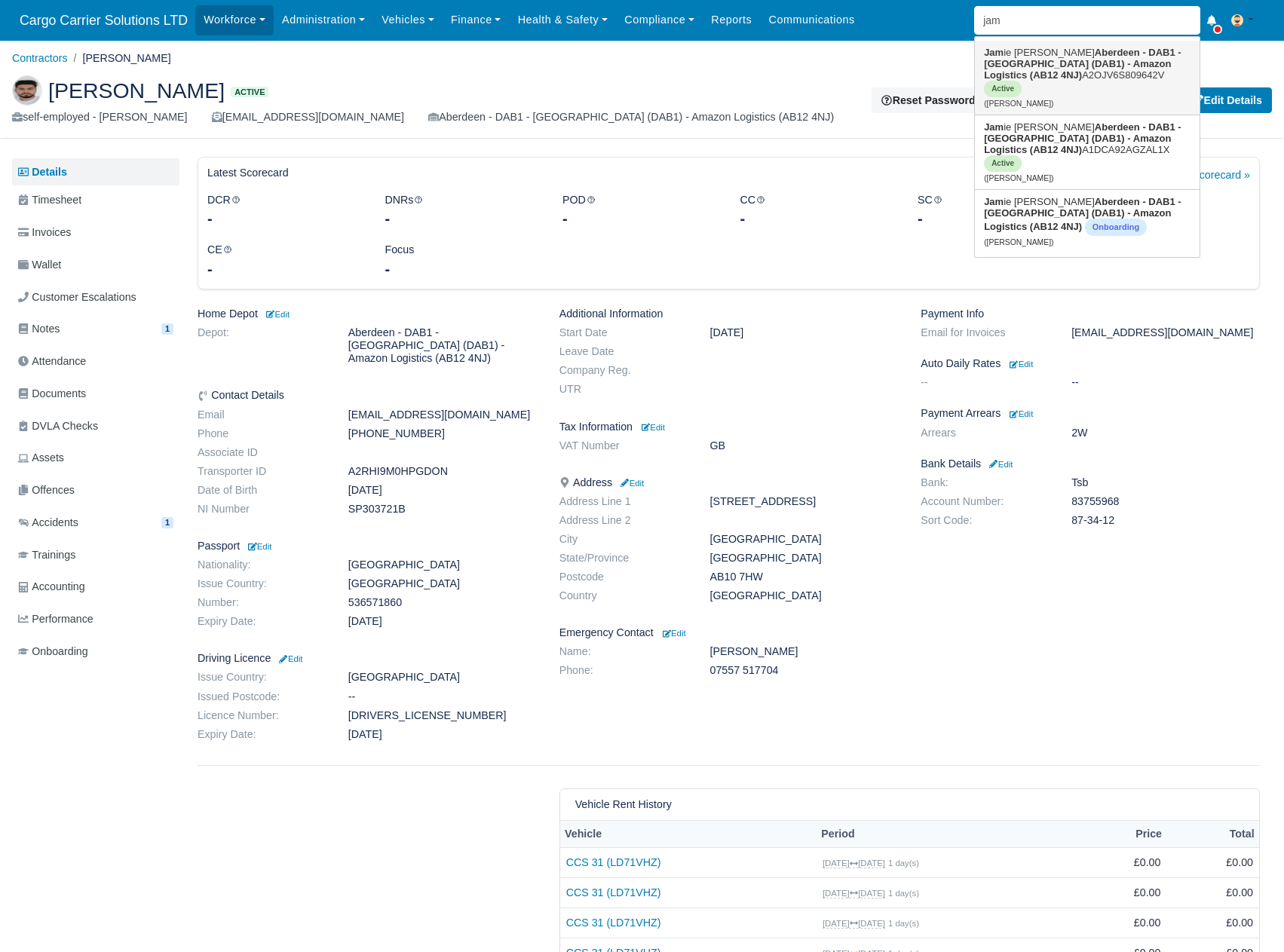
click at [1038, 69] on strong "Aberdeen - DAB1 - [GEOGRAPHIC_DATA] (DAB1) - Amazon Logistics (AB12 4NJ)" at bounding box center [1083, 64] width 198 height 34
type input "[PERSON_NAME]"
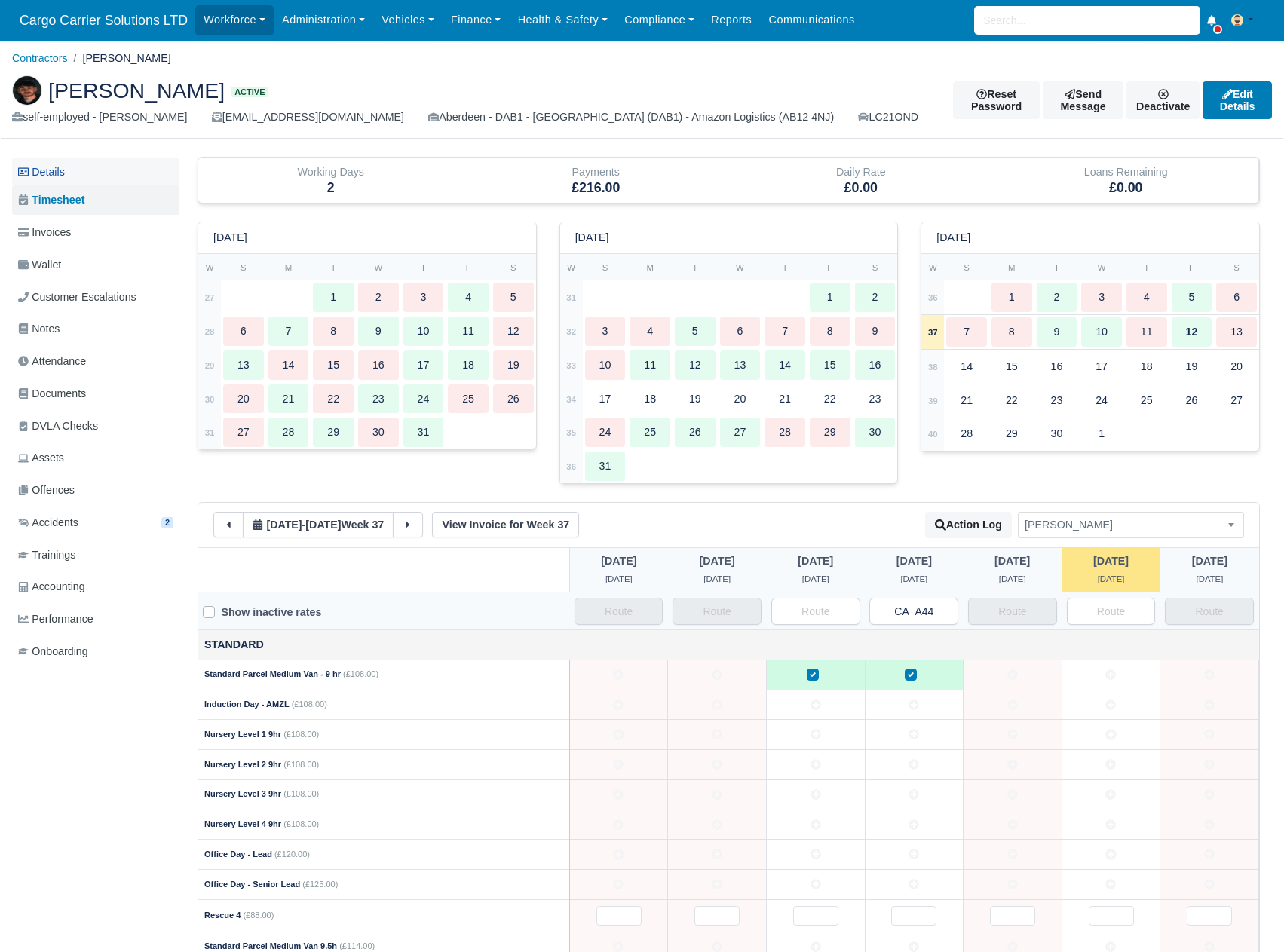
click at [56, 177] on link "Details" at bounding box center [95, 172] width 167 height 28
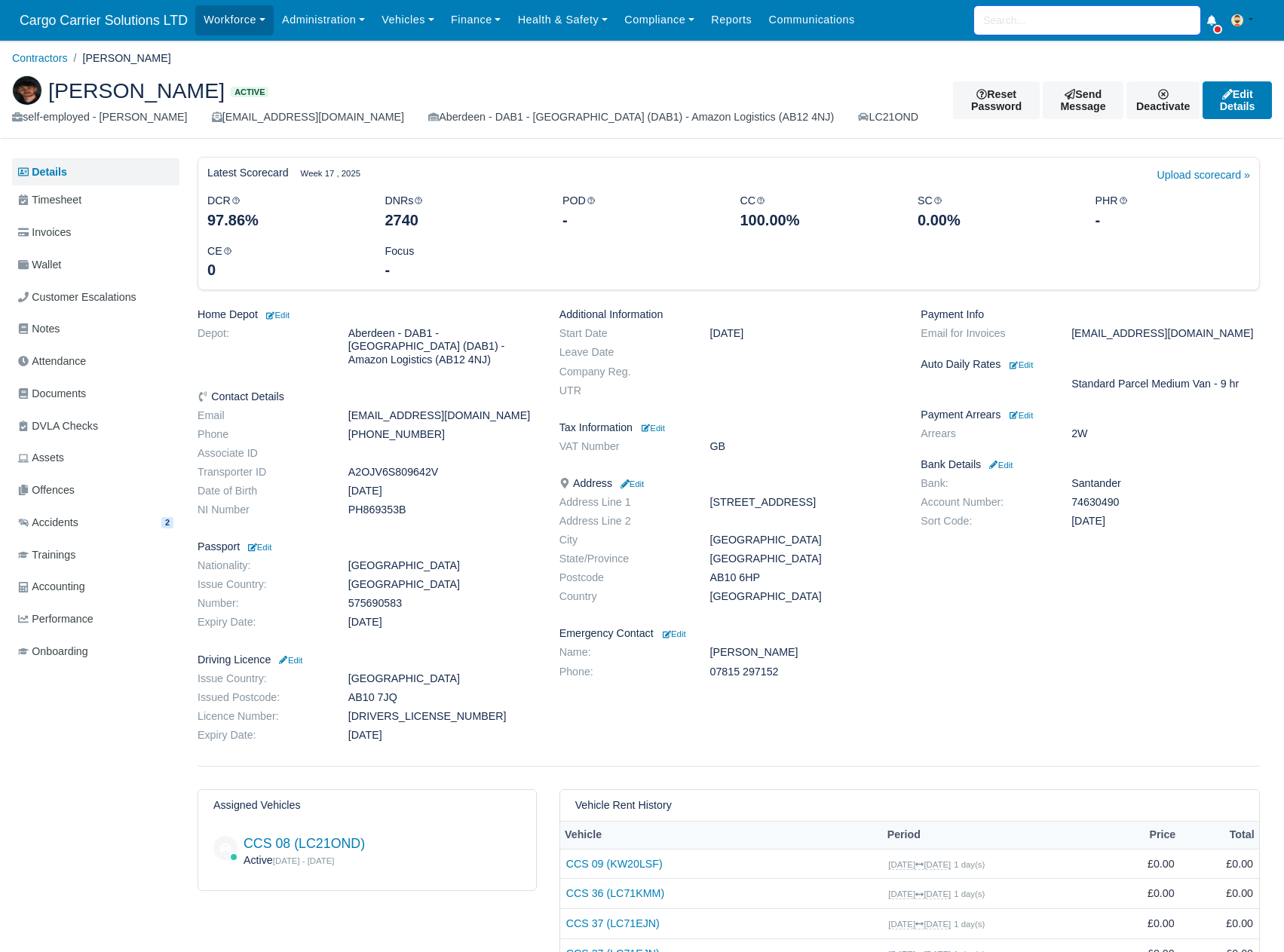
click at [1025, 18] on input "search" at bounding box center [1087, 20] width 226 height 29
type input "dru"
type input "druvis Merecs"
type input "druv"
type input "druvis Merecs"
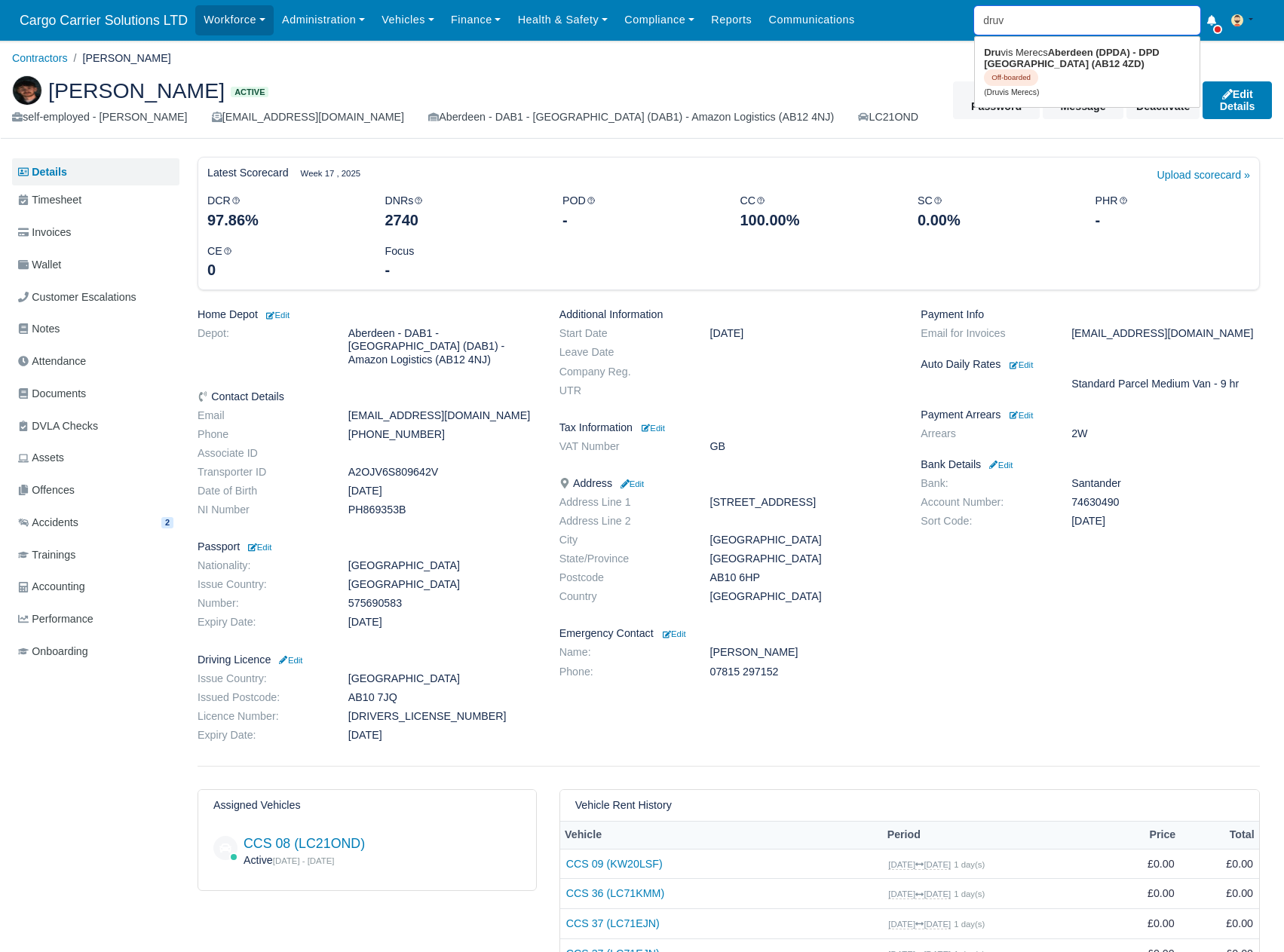
type input "druvi"
type input "druvis Merecs"
type input "druvis"
type input "druvis Merecs"
click at [1036, 61] on strong "Aberdeen (DPDA) - DPD [GEOGRAPHIC_DATA] (AB12 4ZD)" at bounding box center [1071, 58] width 174 height 23
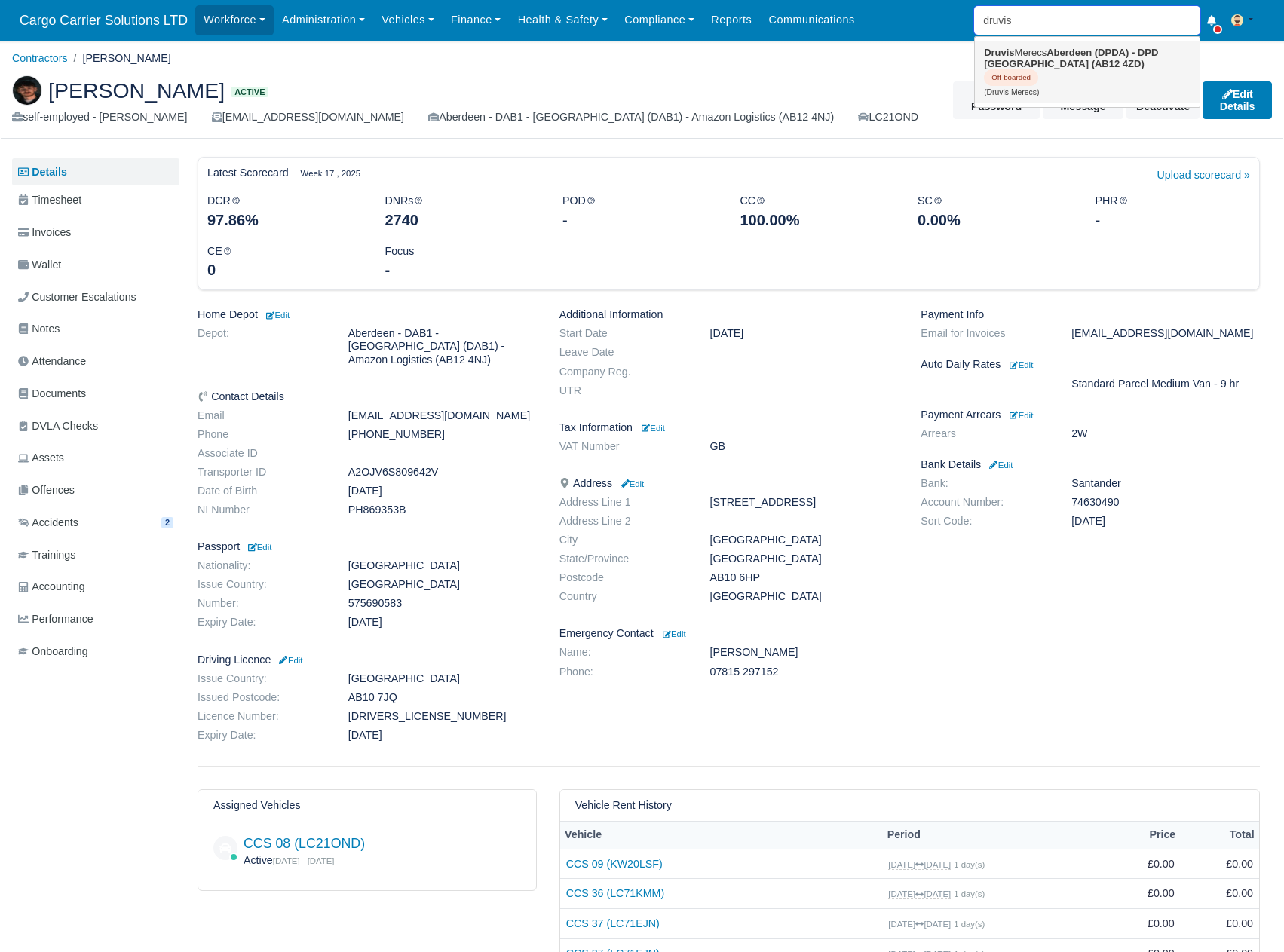
type input "Druvis Merecs"
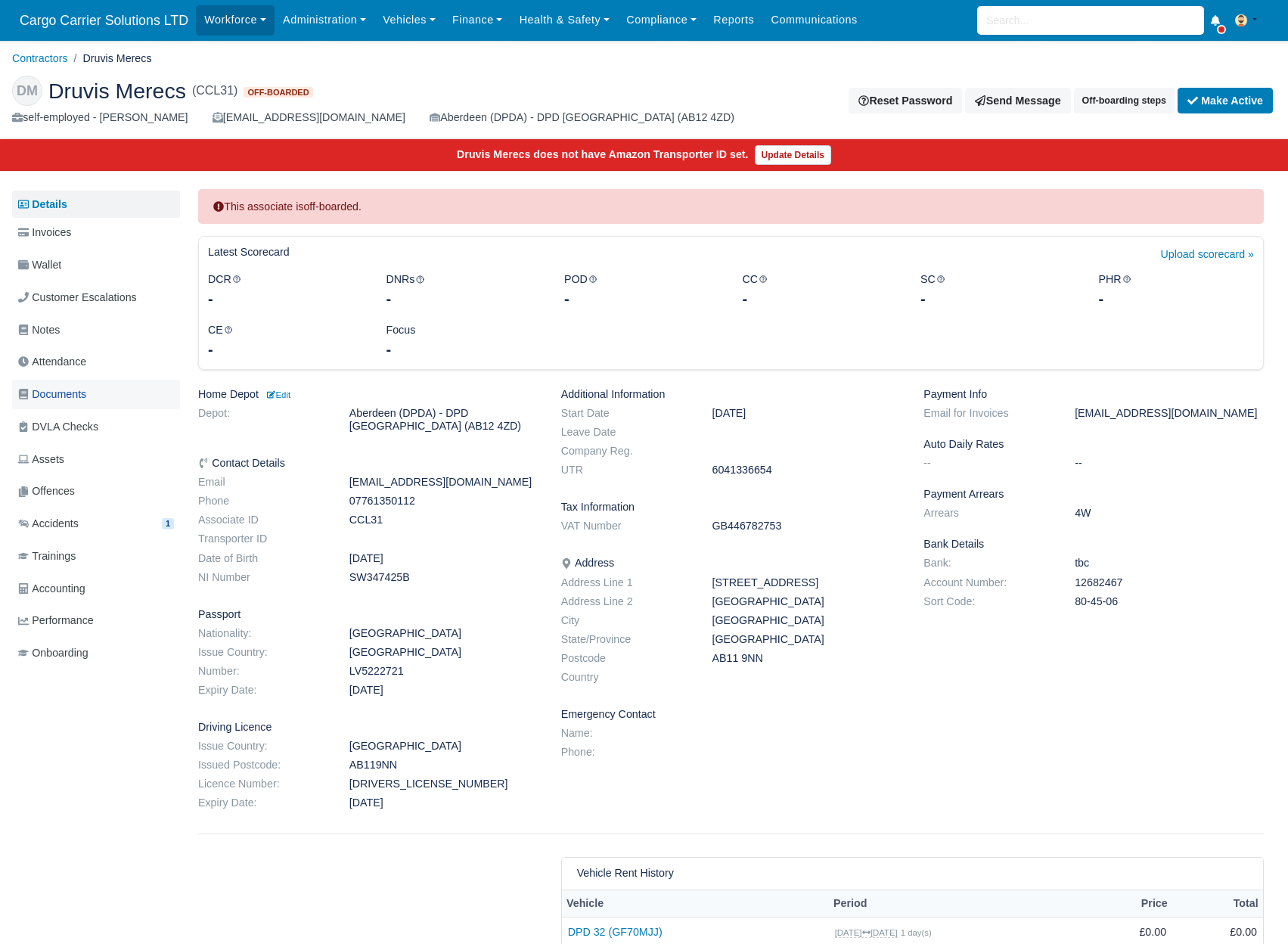
click at [53, 394] on span "Documents" at bounding box center [52, 395] width 68 height 17
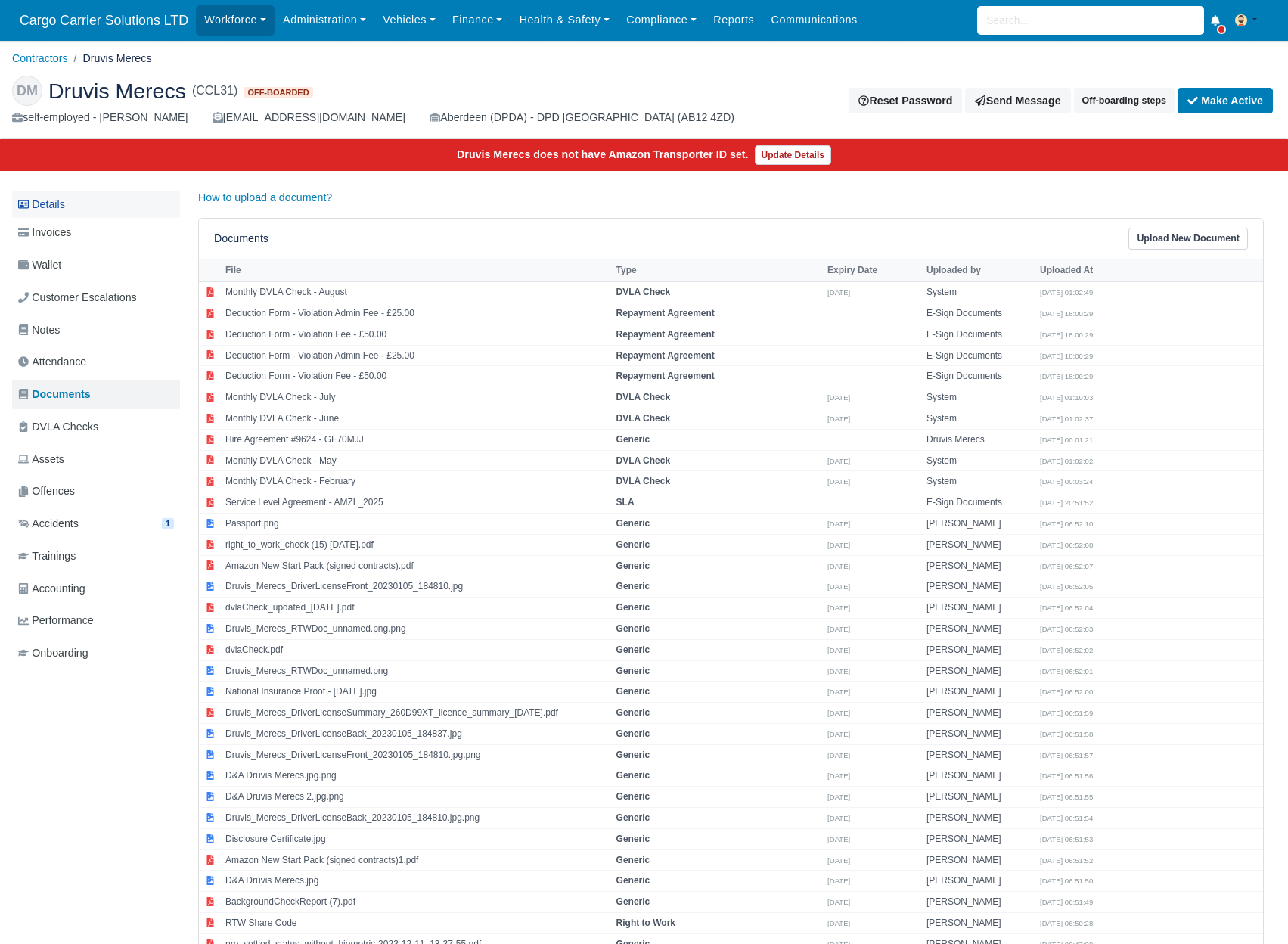
click at [43, 206] on link "Details" at bounding box center [95, 205] width 168 height 28
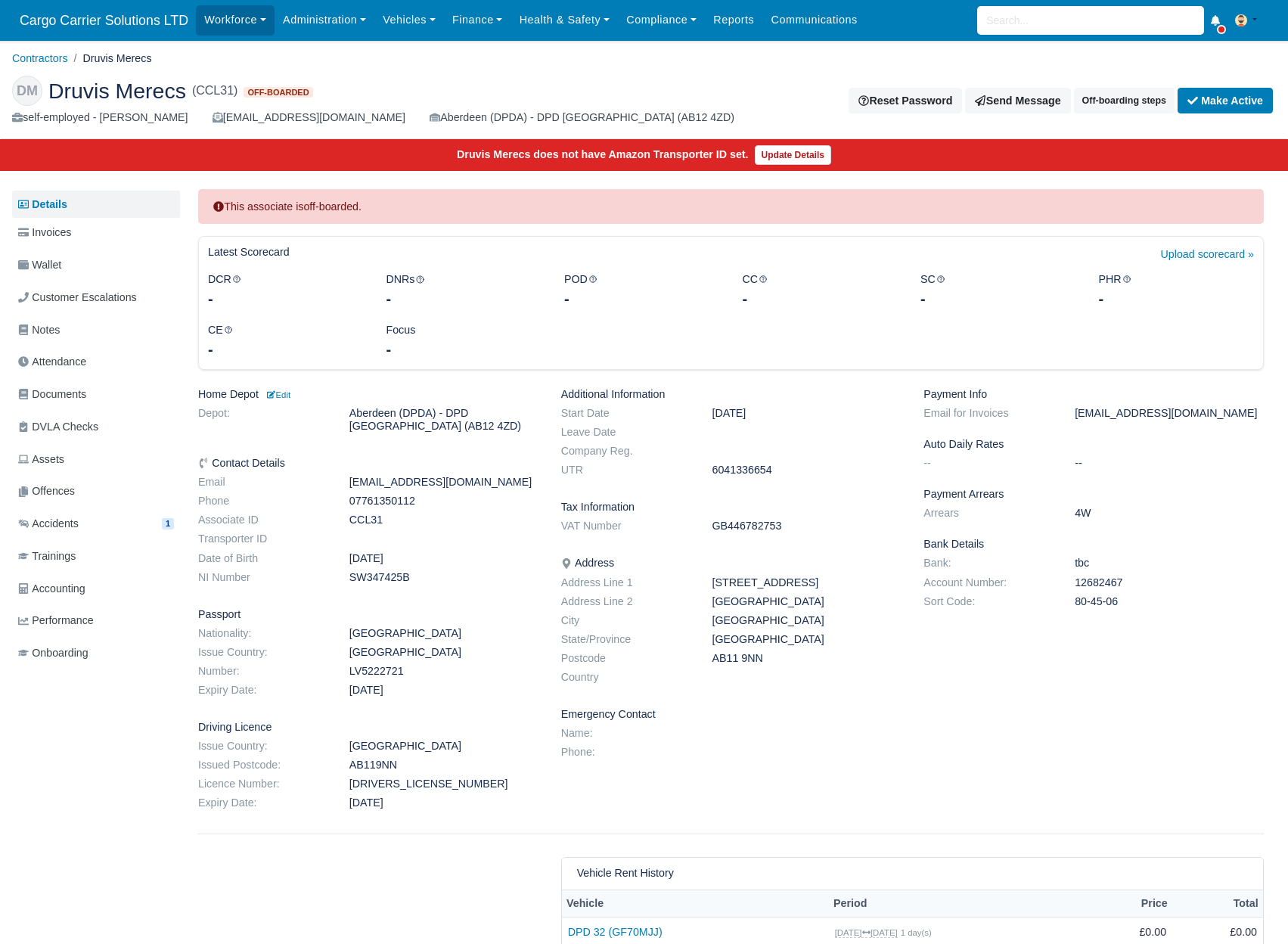
click at [398, 781] on dd "[DRIVERS_LICENSE_NUMBER]" at bounding box center [444, 784] width 212 height 13
copy dd "[DRIVERS_LICENSE_NUMBER]"
